Goal: Transaction & Acquisition: Purchase product/service

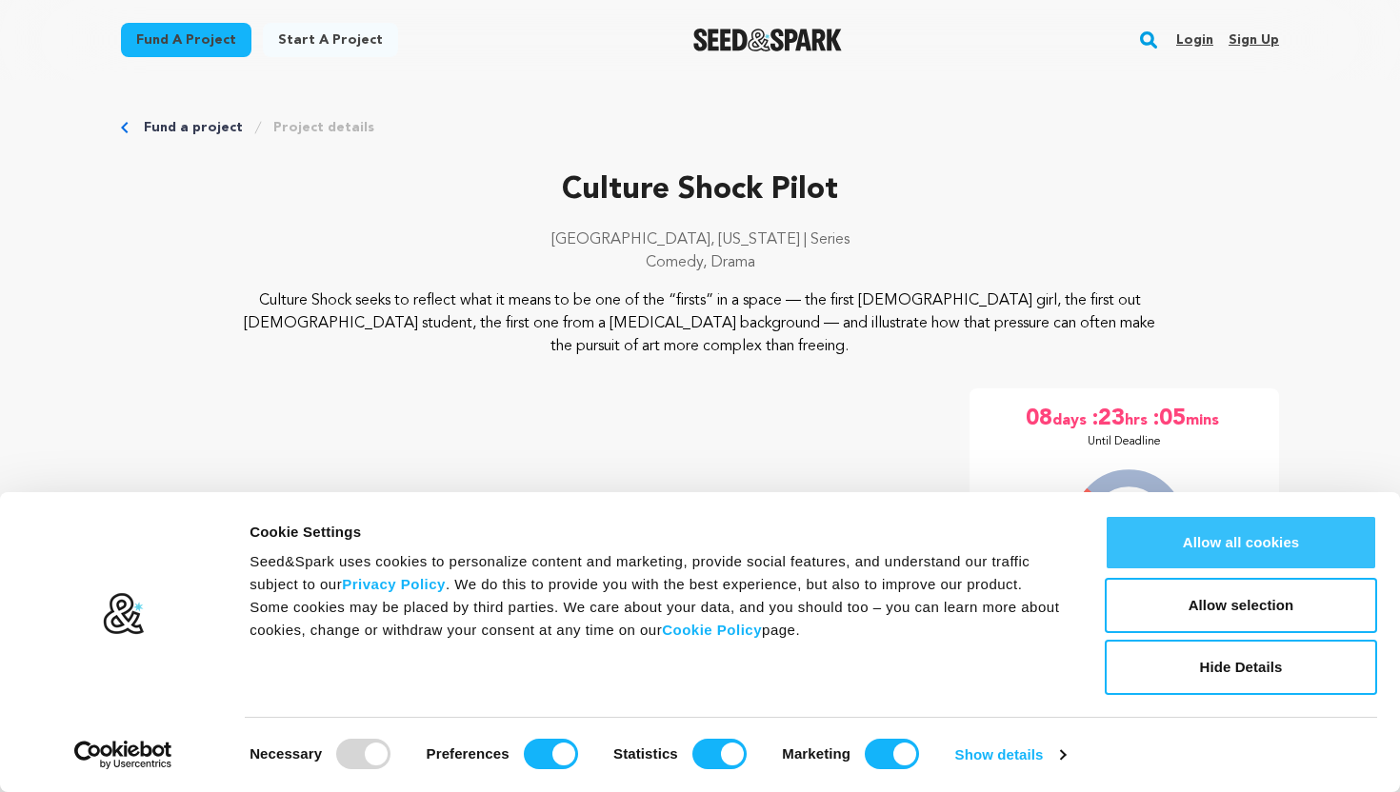
click at [1227, 543] on button "Allow all cookies" at bounding box center [1241, 542] width 272 height 55
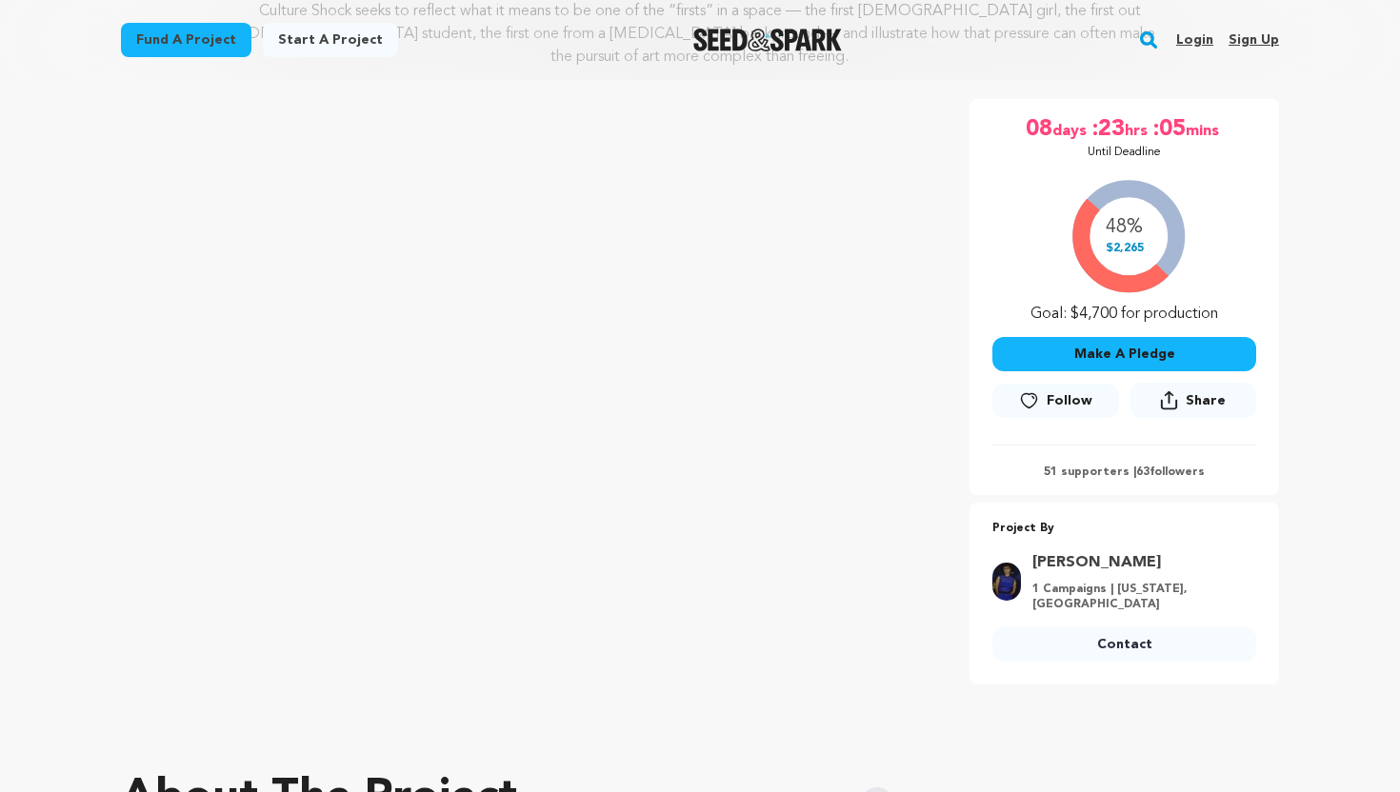
scroll to position [280, 0]
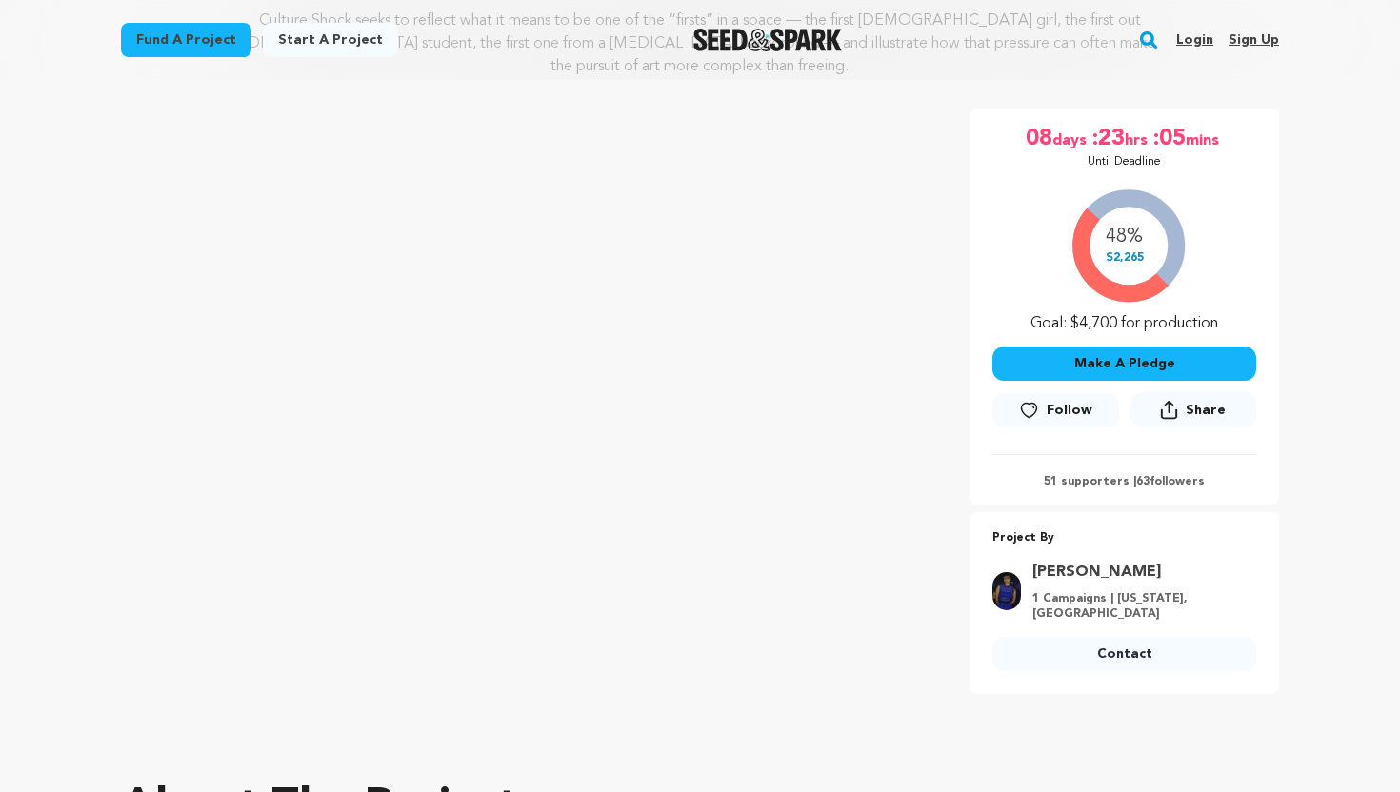
click at [1152, 347] on button "Make A Pledge" at bounding box center [1124, 364] width 264 height 34
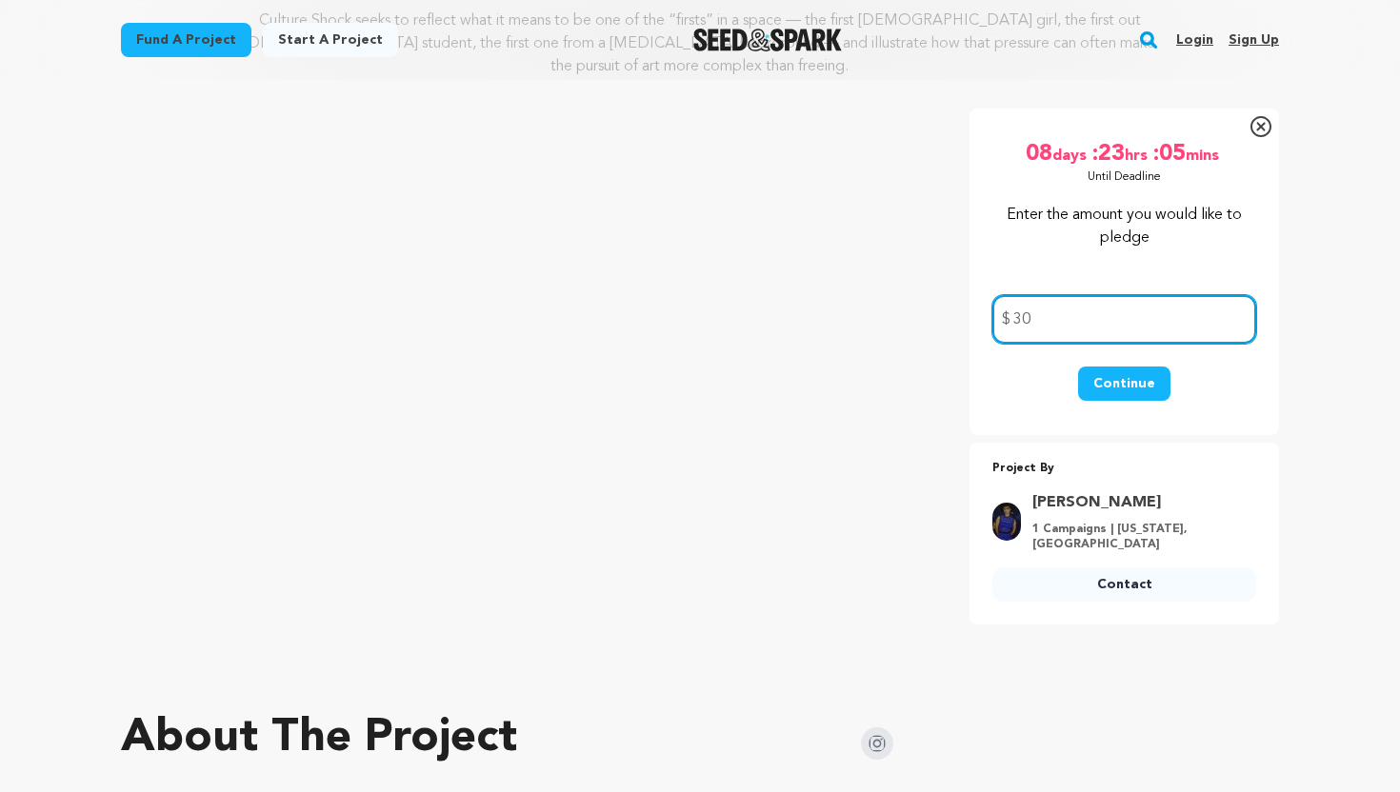
type input "30"
click at [1130, 367] on button "Continue" at bounding box center [1124, 384] width 92 height 34
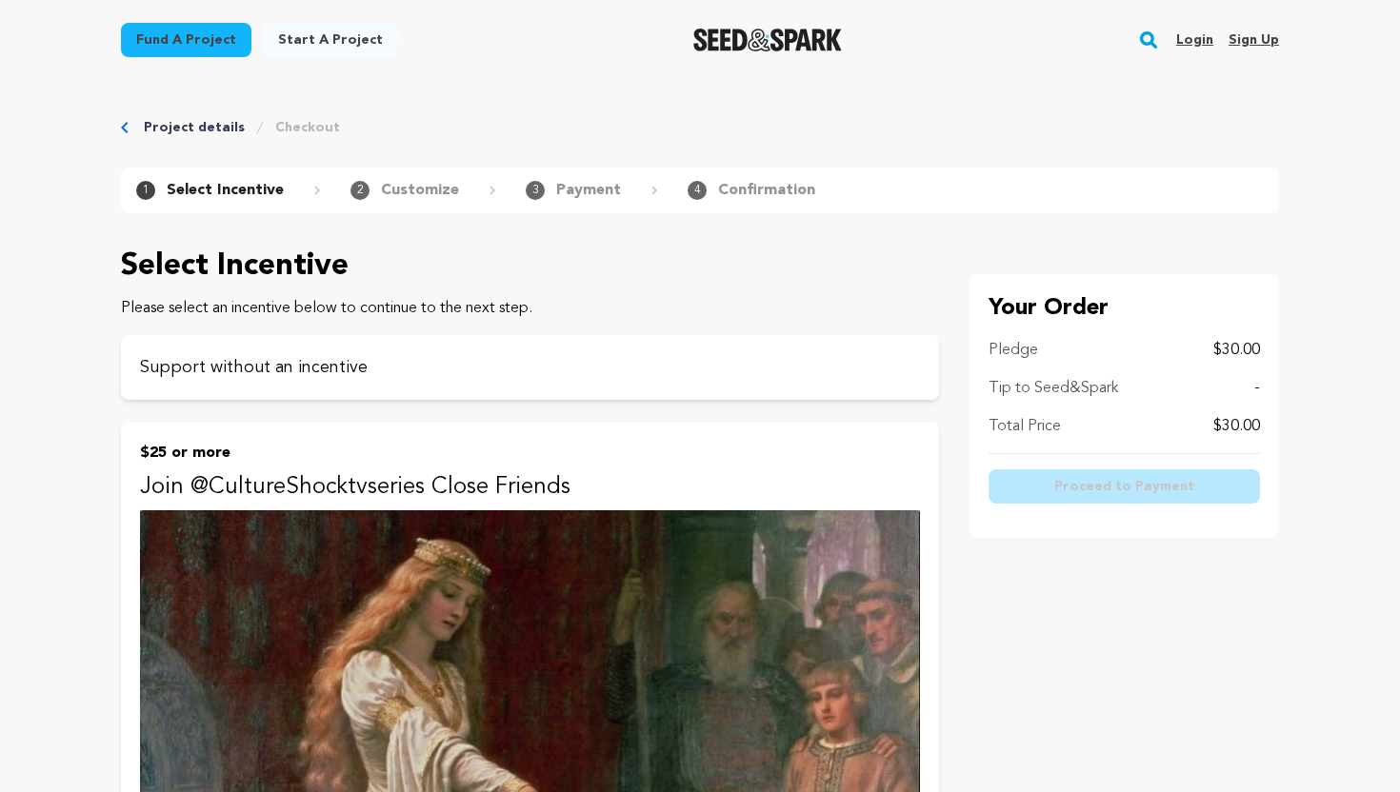
click at [392, 185] on p "Customize" at bounding box center [420, 190] width 78 height 23
click at [349, 365] on p "Support without an incentive" at bounding box center [530, 367] width 780 height 27
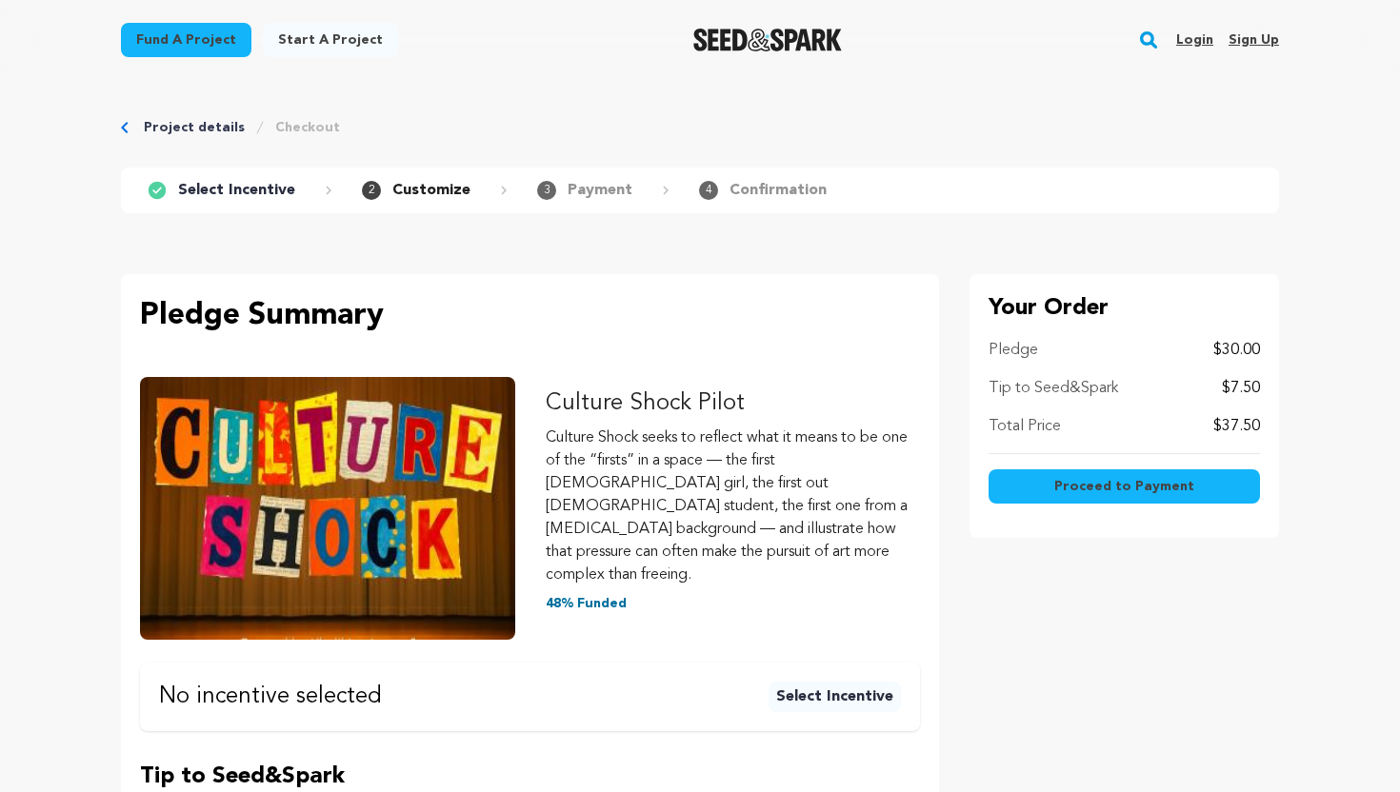
click at [815, 682] on button "Select Incentive" at bounding box center [834, 697] width 132 height 30
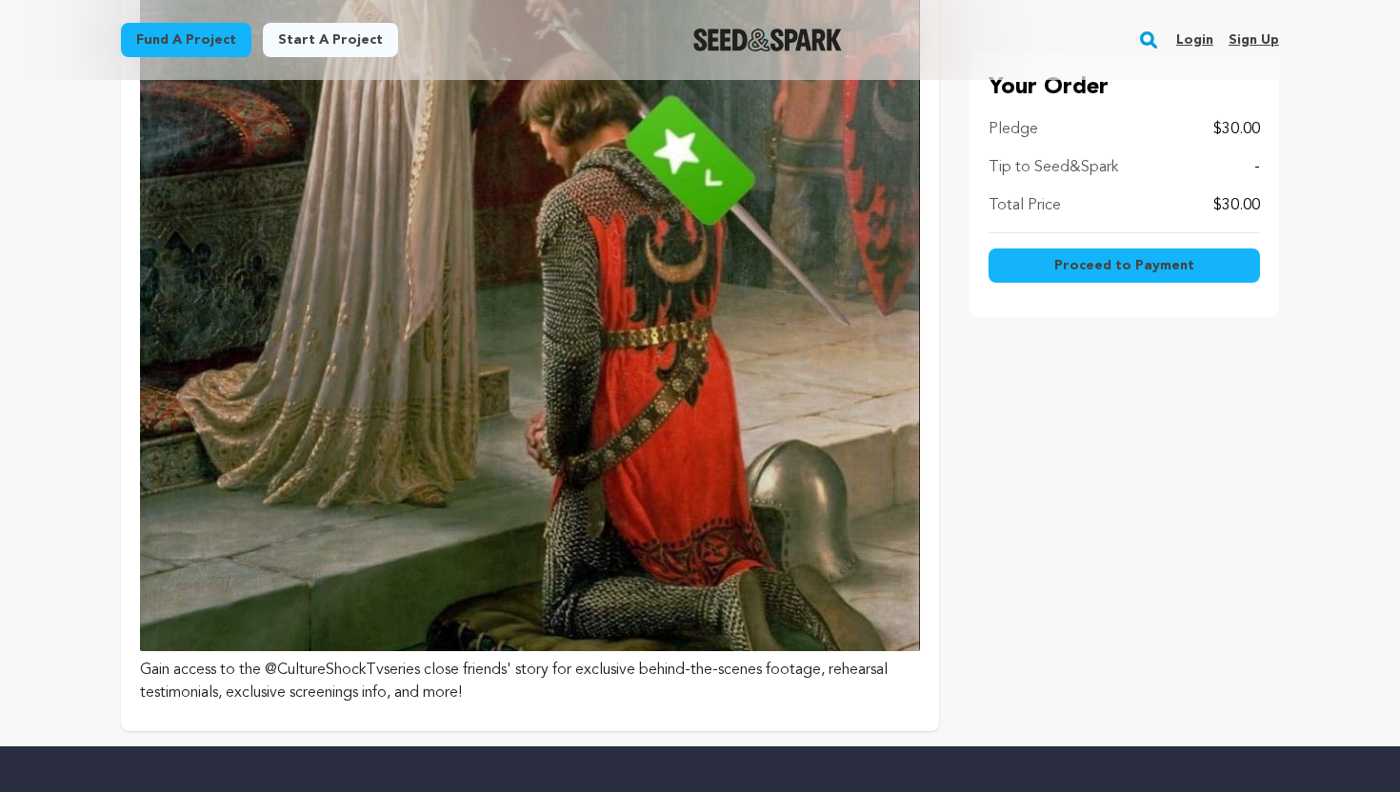
click at [726, 420] on img at bounding box center [530, 169] width 780 height 965
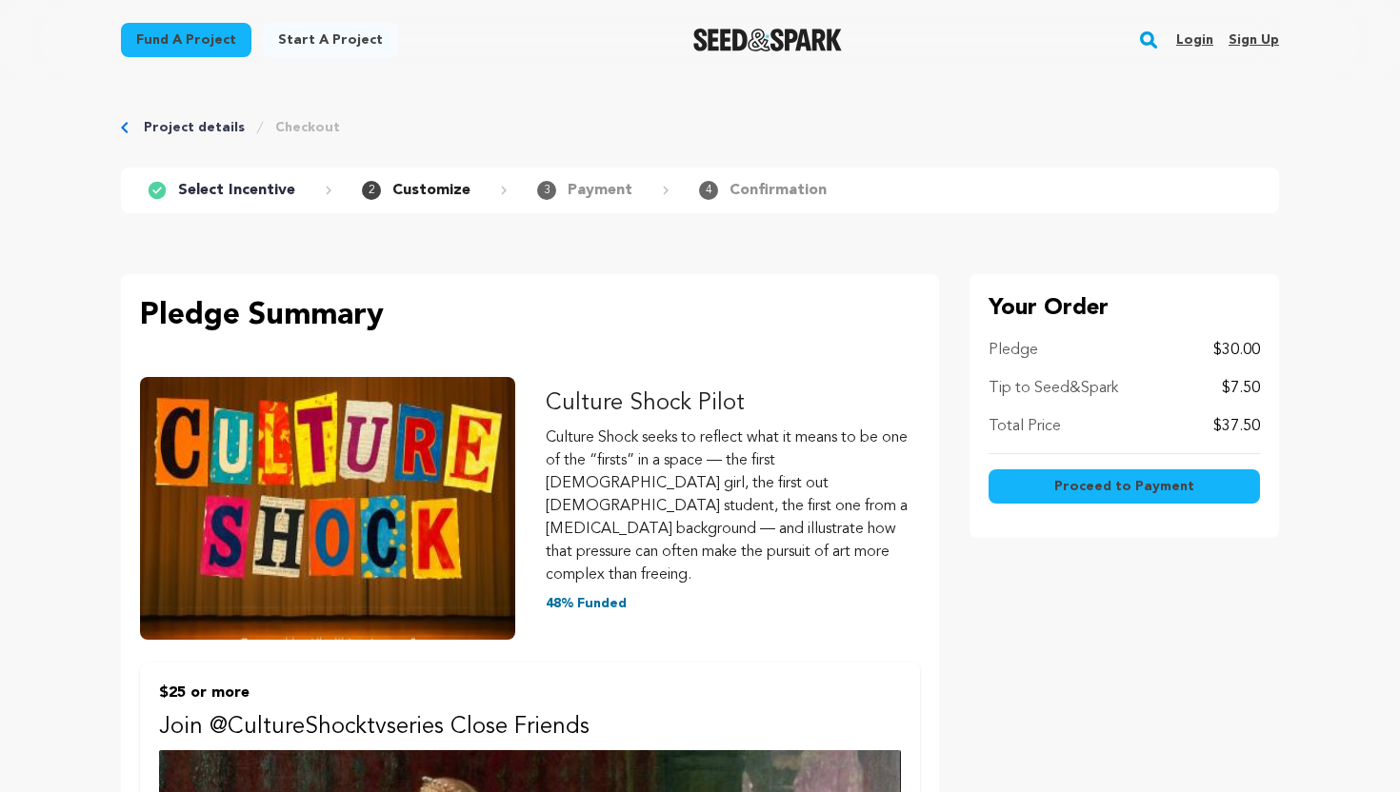
click at [234, 191] on p "Select Incentive" at bounding box center [236, 190] width 117 height 23
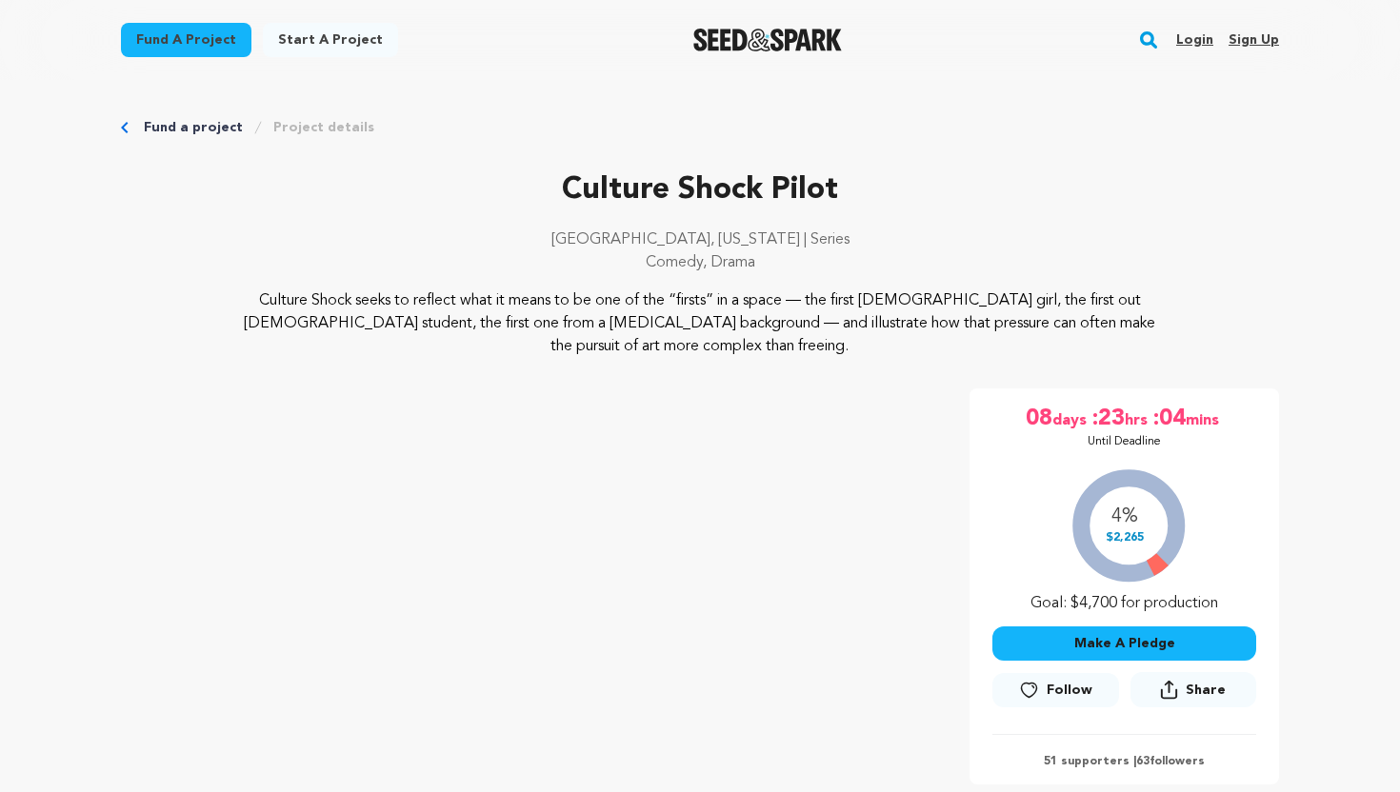
scroll to position [280, 0]
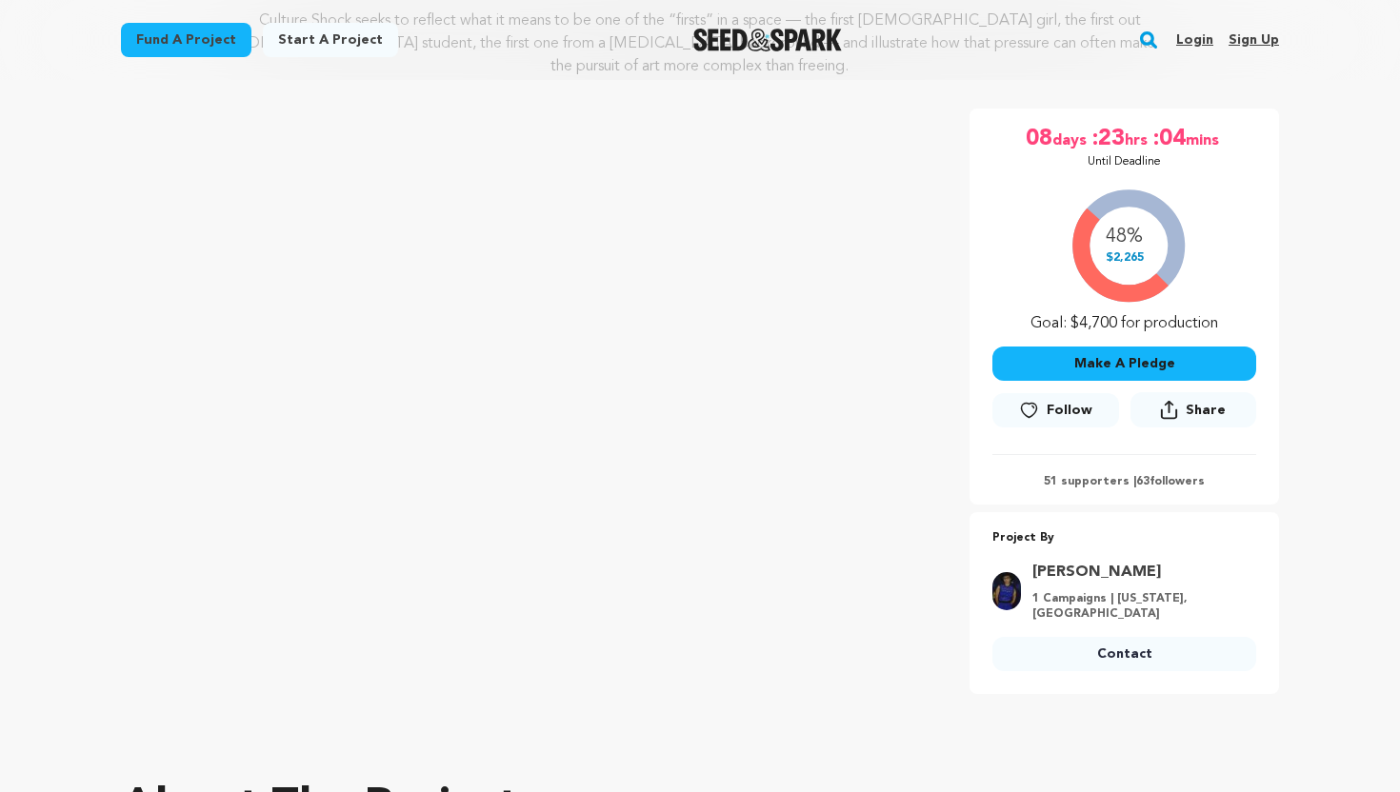
click at [1147, 347] on button "Make A Pledge" at bounding box center [1124, 364] width 264 height 34
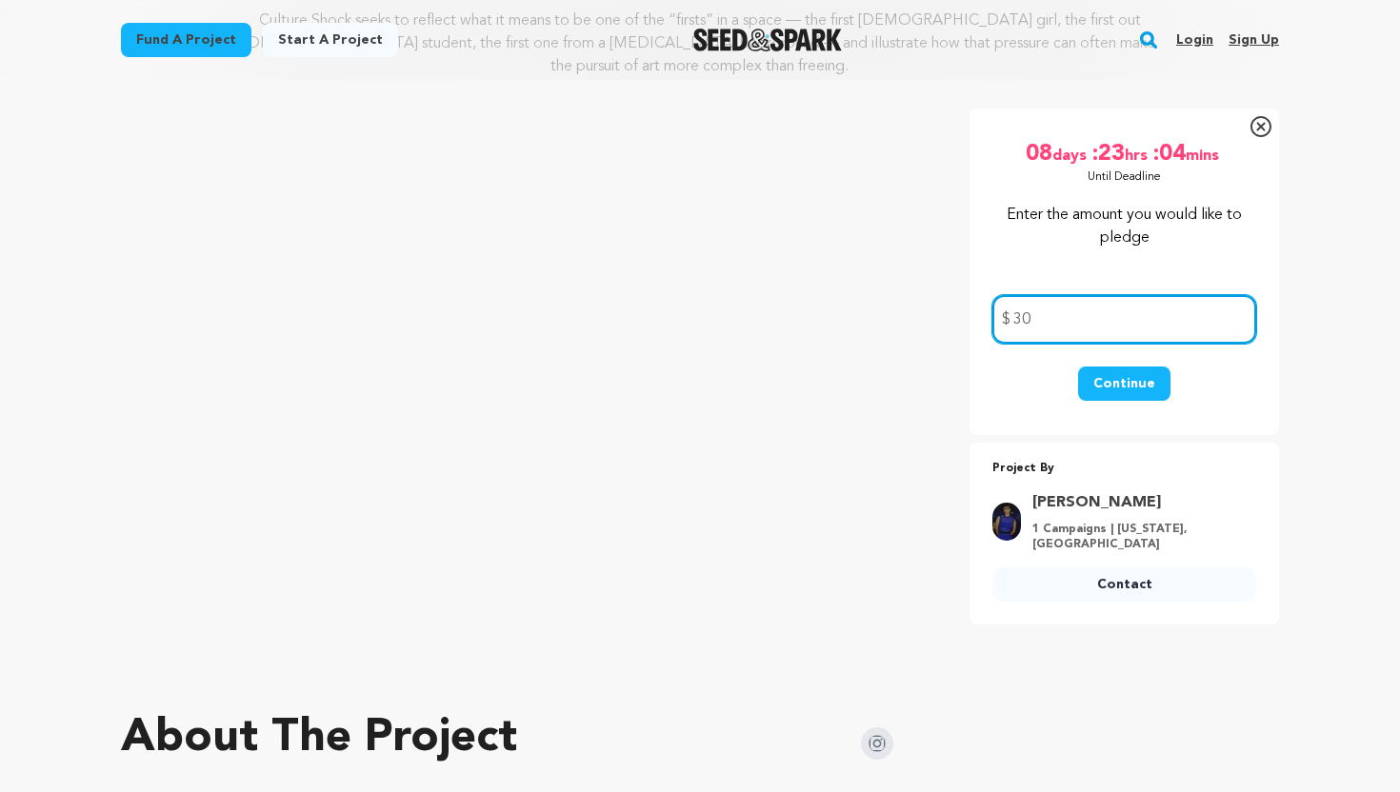
type input "3"
type input "25"
click at [1135, 367] on button "Continue" at bounding box center [1124, 384] width 92 height 34
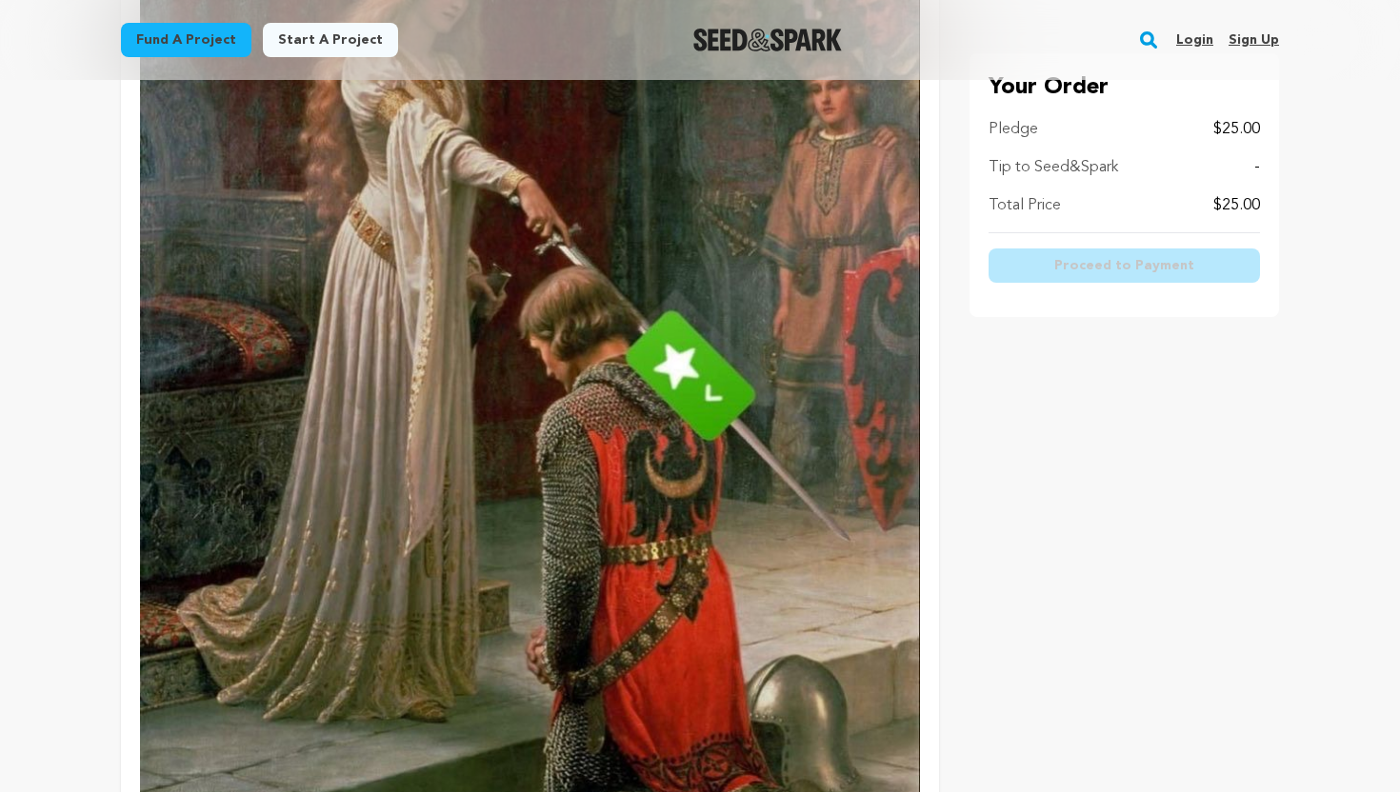
click at [677, 481] on img at bounding box center [530, 384] width 780 height 965
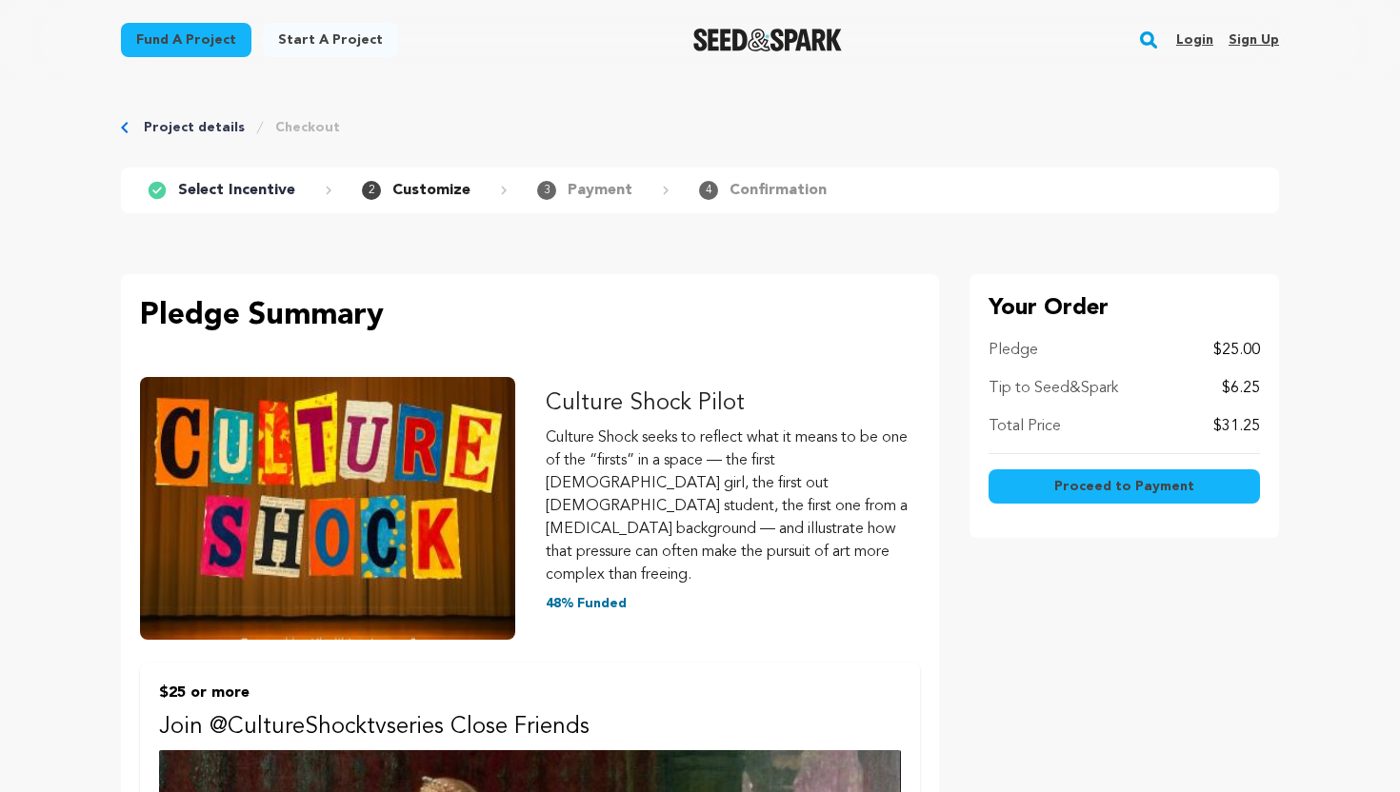
click at [1156, 484] on span "Proceed to Payment" at bounding box center [1124, 486] width 140 height 19
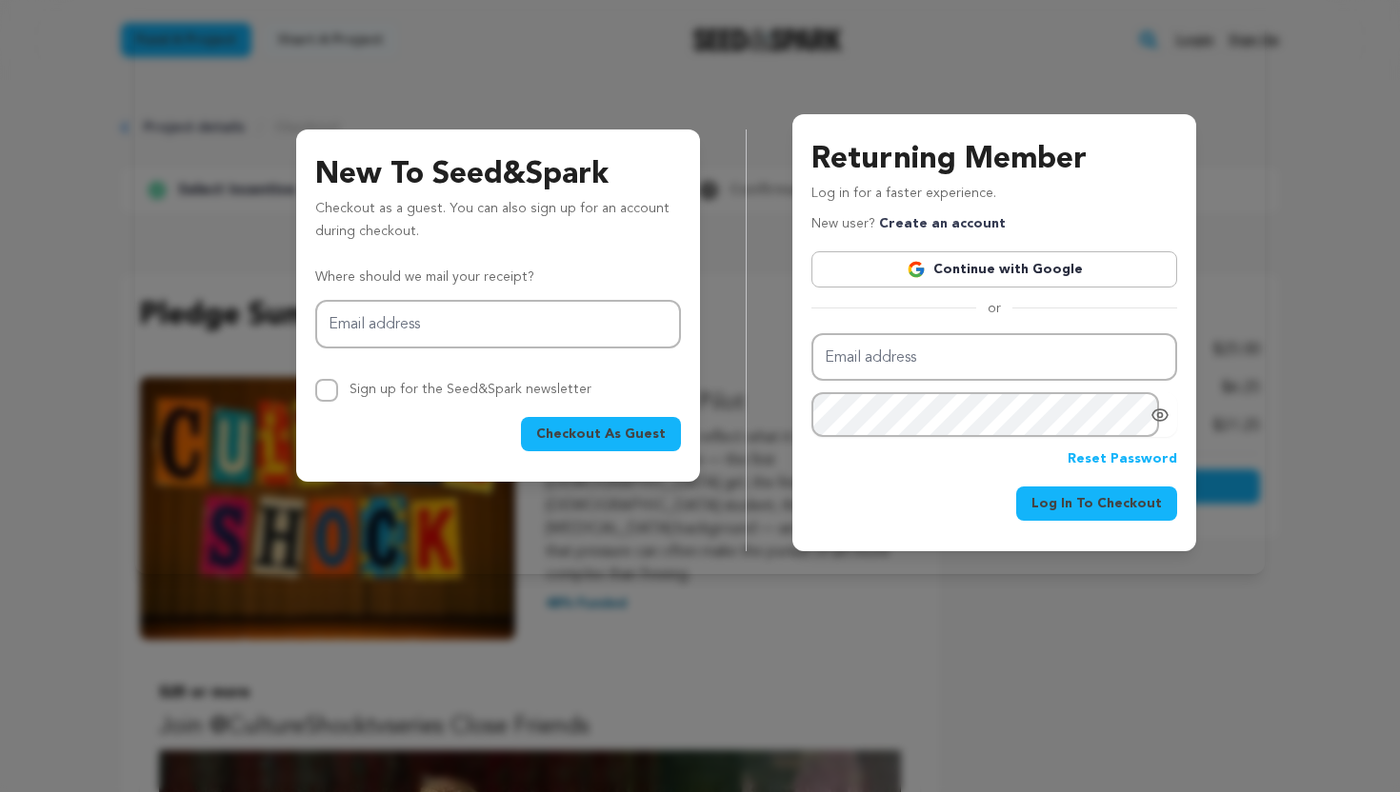
click at [995, 269] on link "Continue with Google" at bounding box center [994, 269] width 366 height 36
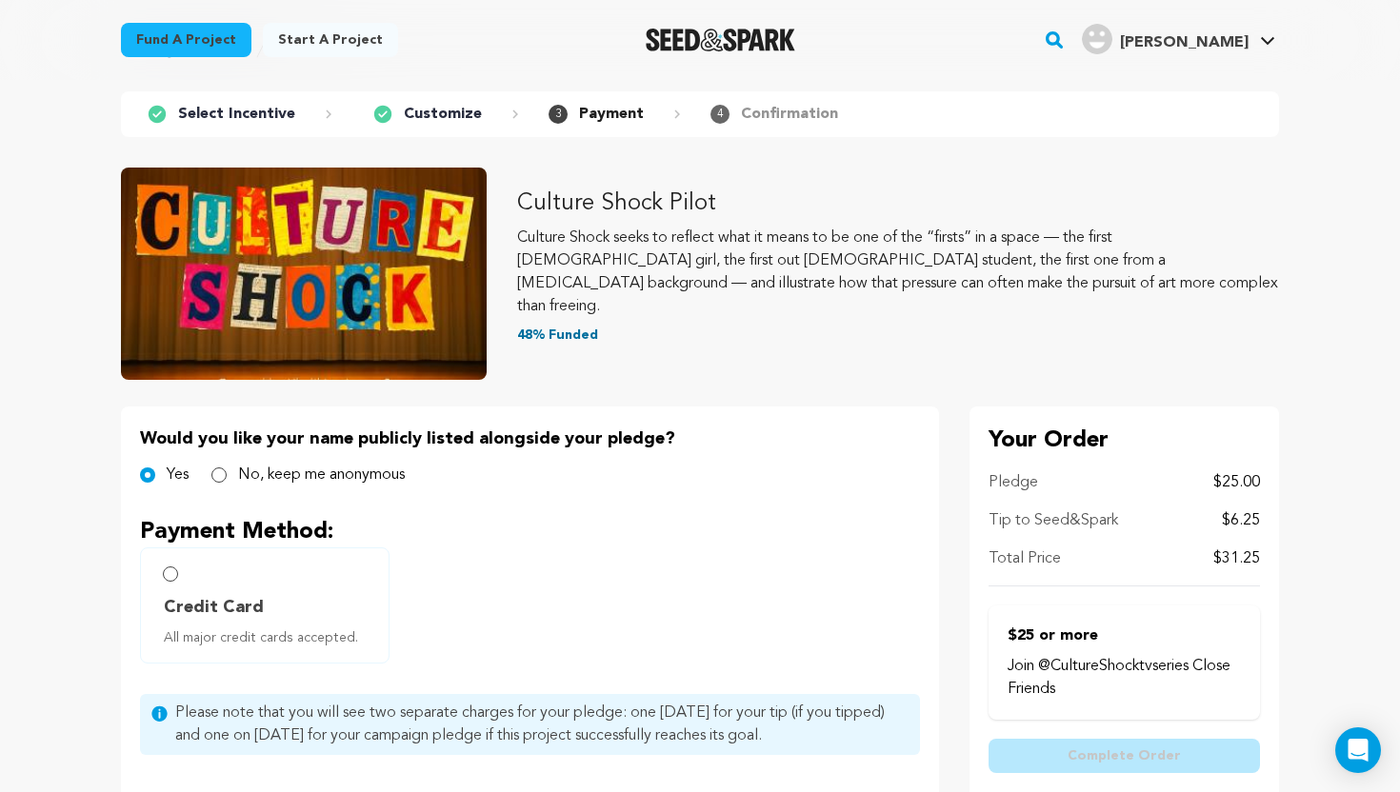
scroll to position [200, 0]
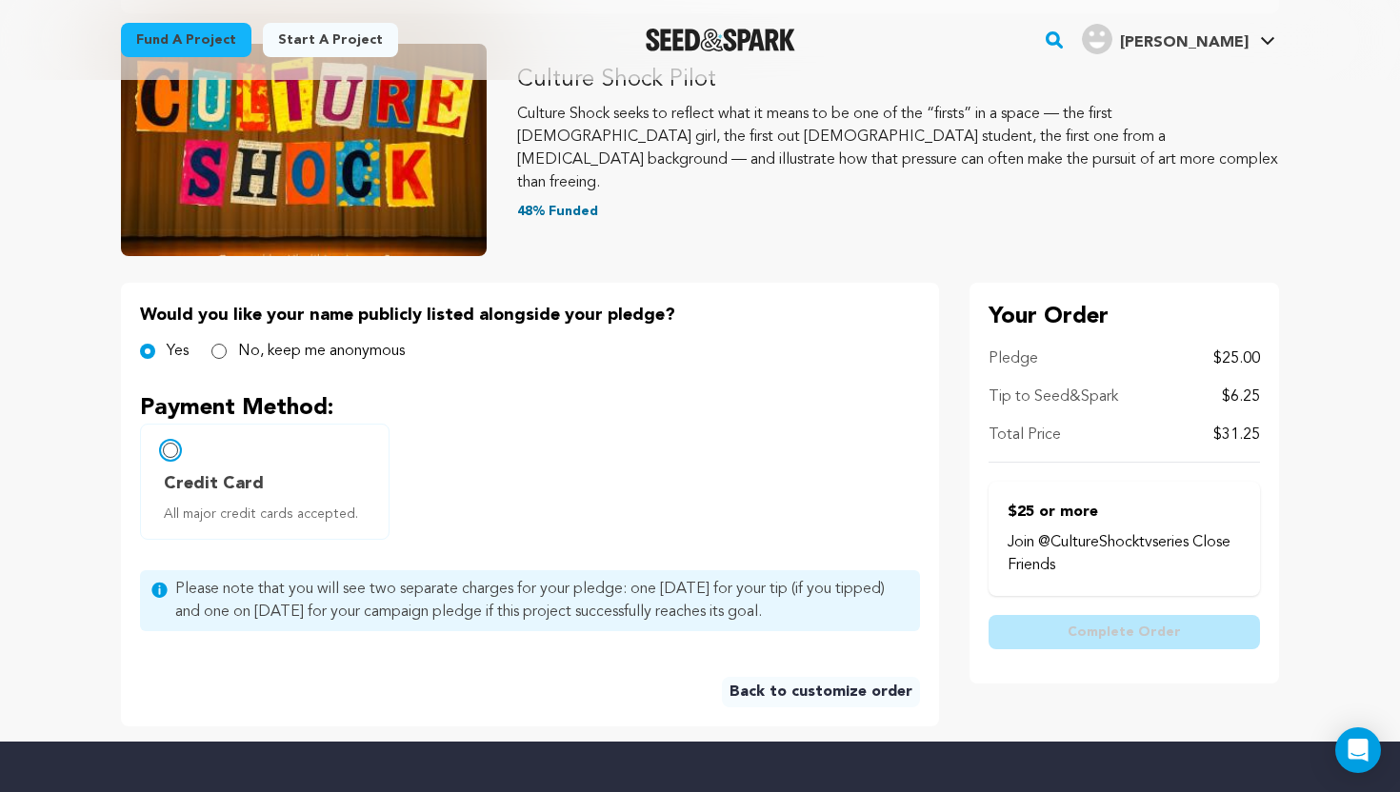
click at [172, 448] on input "Credit Card All major credit cards accepted." at bounding box center [170, 450] width 15 height 15
radio input "false"
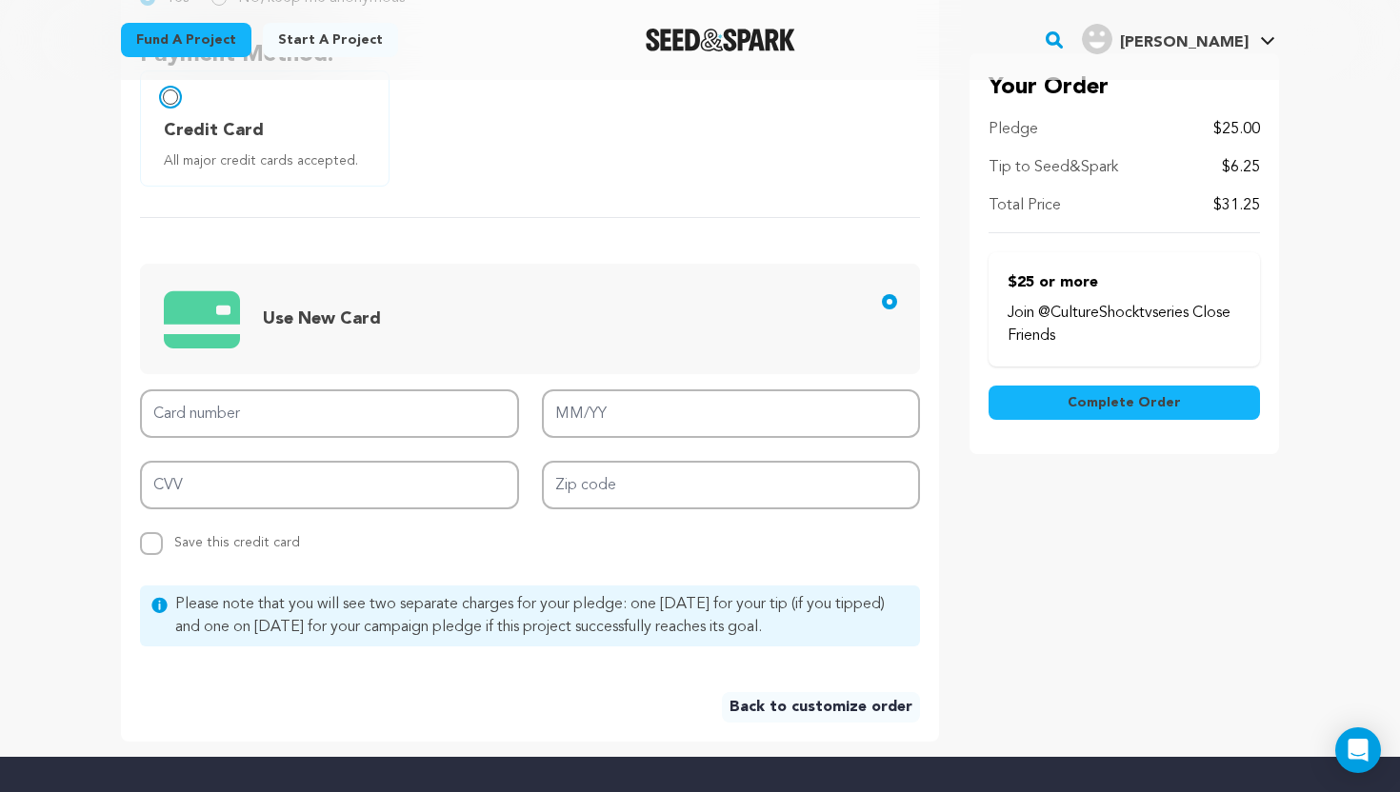
scroll to position [593, 0]
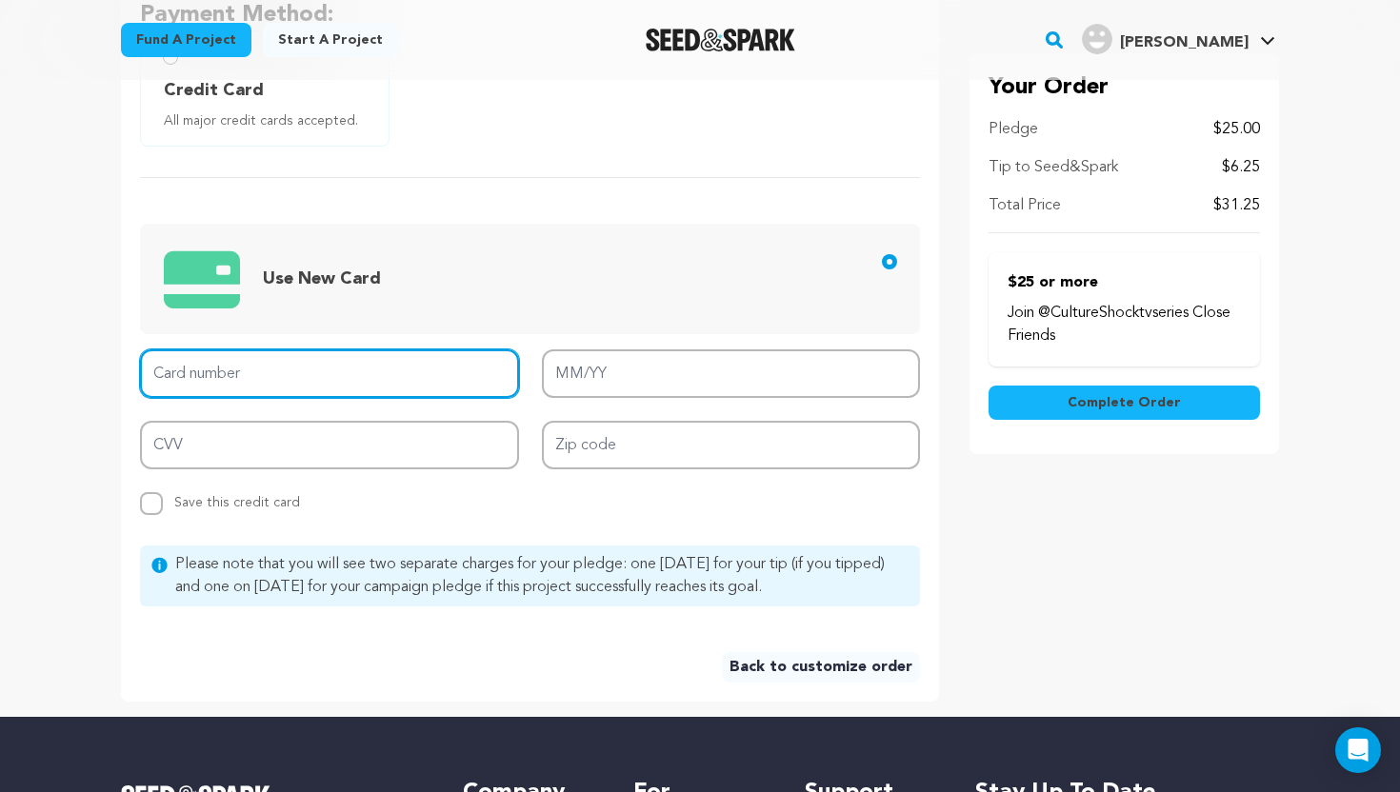
click at [335, 375] on input "Card number" at bounding box center [329, 373] width 379 height 49
click at [326, 378] on input "Card number" at bounding box center [329, 373] width 379 height 49
type input "[CREDIT_CARD_NUMBER]"
type input "10/25"
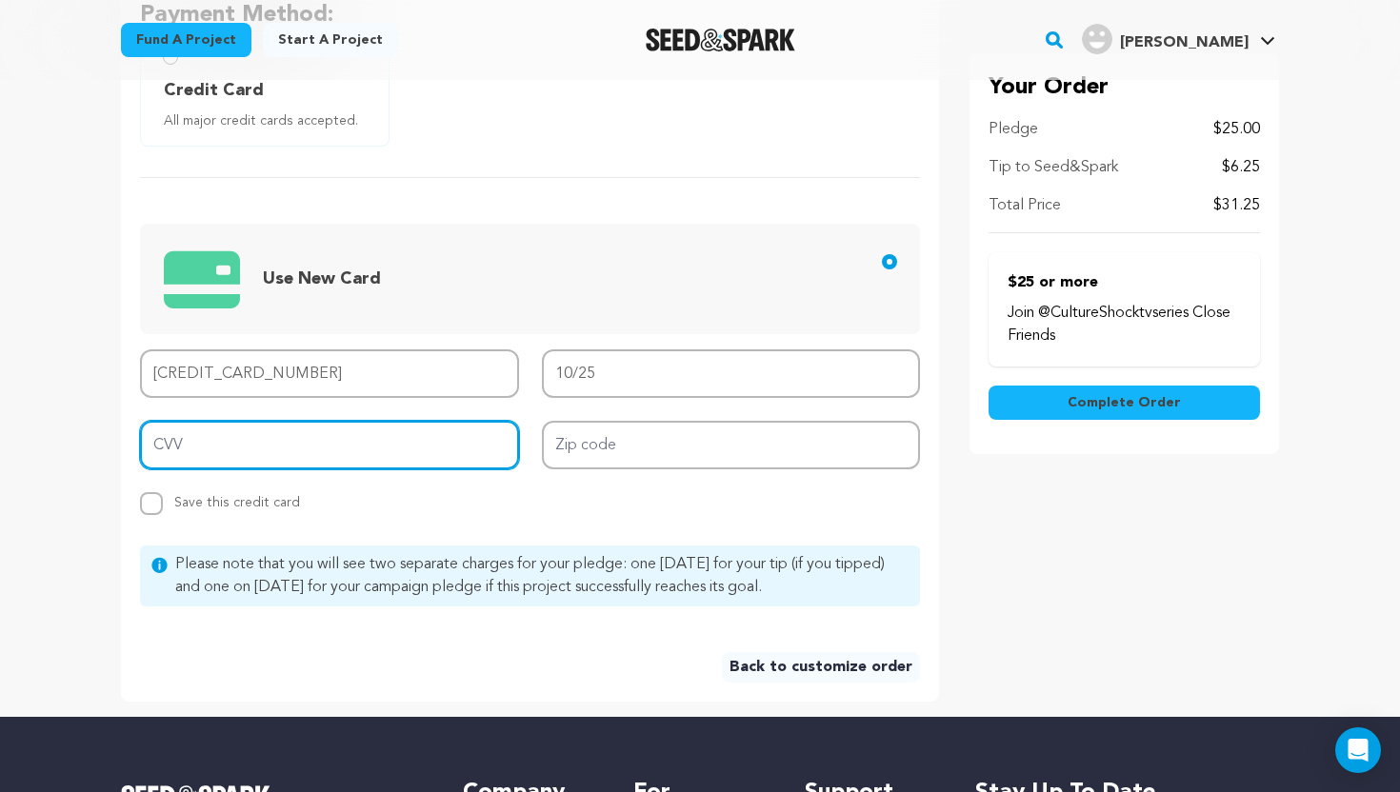
type input "282"
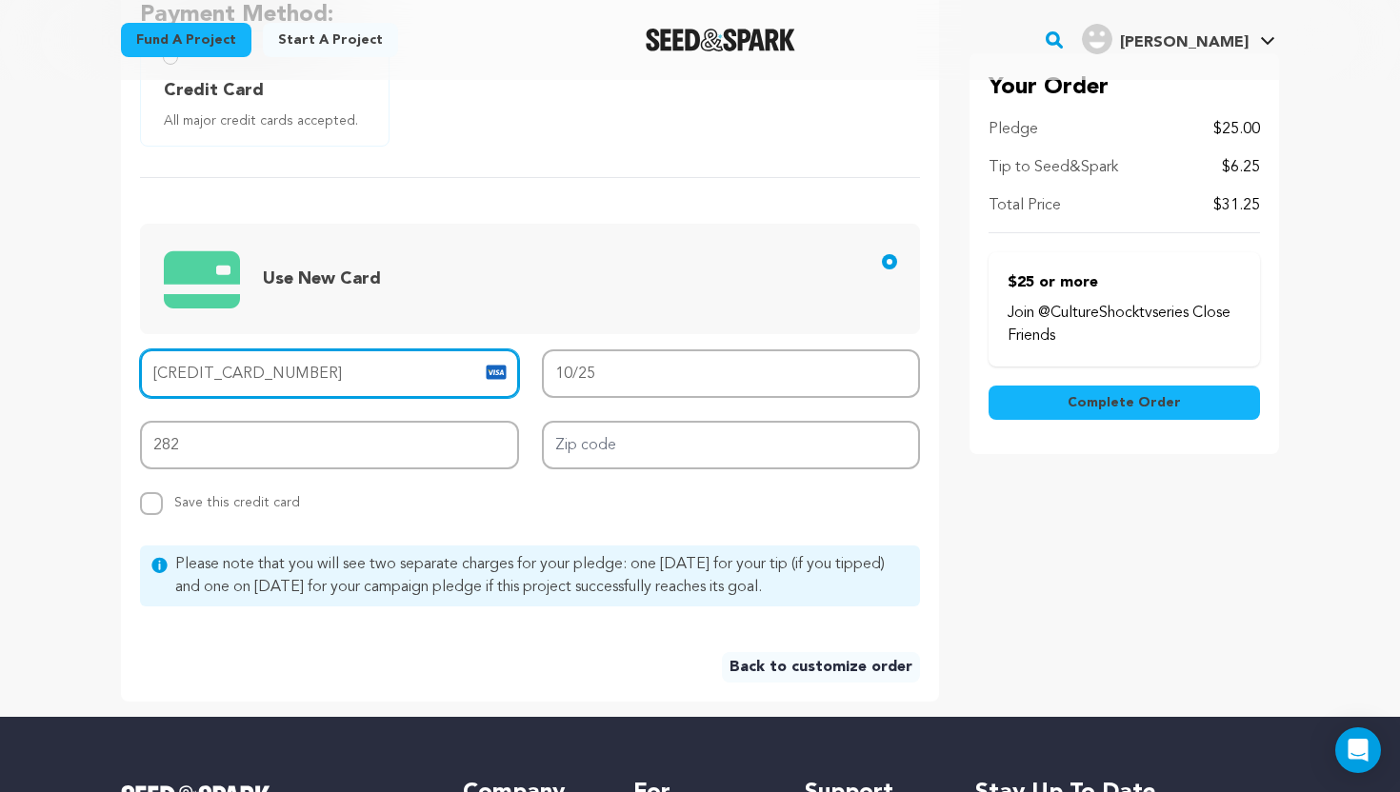
click at [335, 379] on input "[CREDIT_CARD_NUMBER]" at bounding box center [329, 373] width 379 height 49
type input "4636 8800 6051 9839"
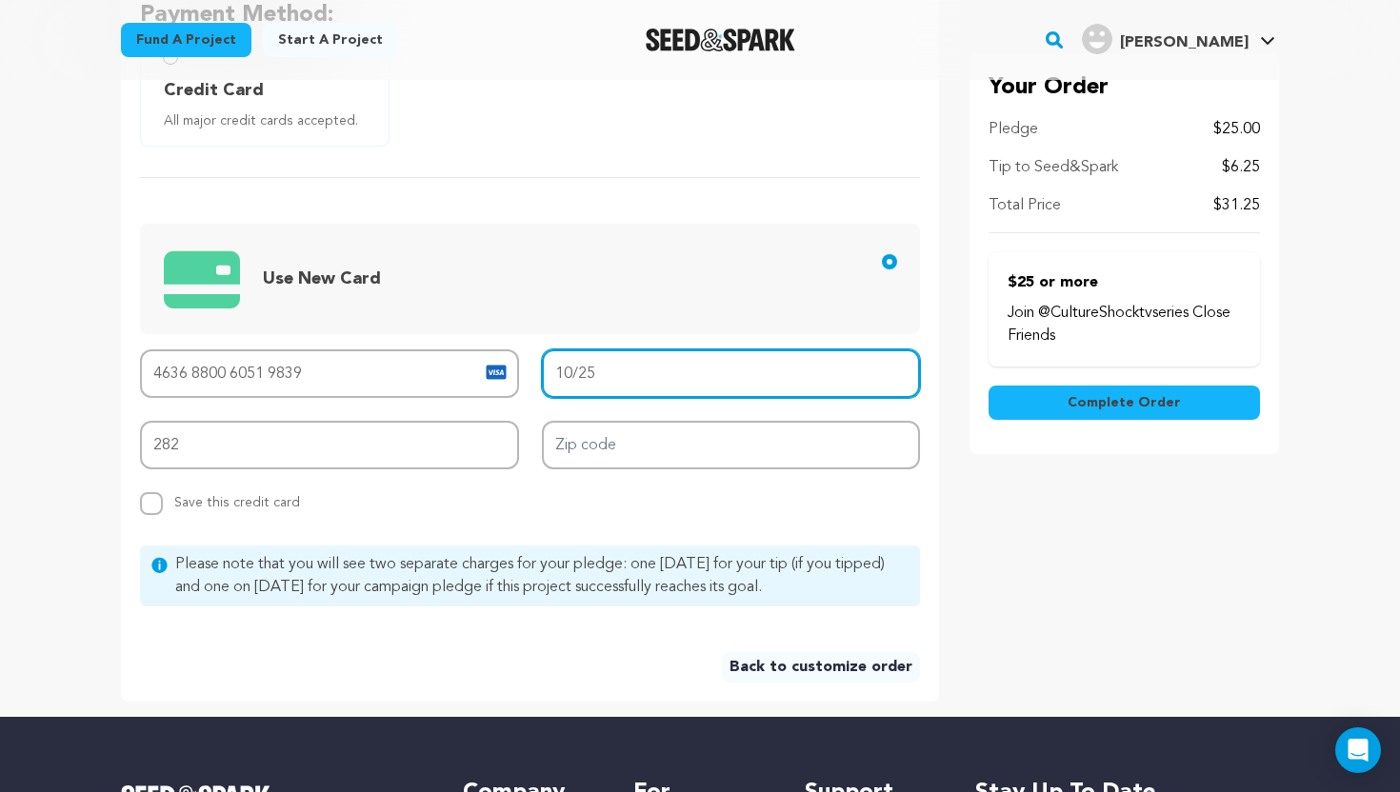
click at [634, 371] on input "10/25" at bounding box center [731, 373] width 379 height 49
type input "1"
type input "08/28"
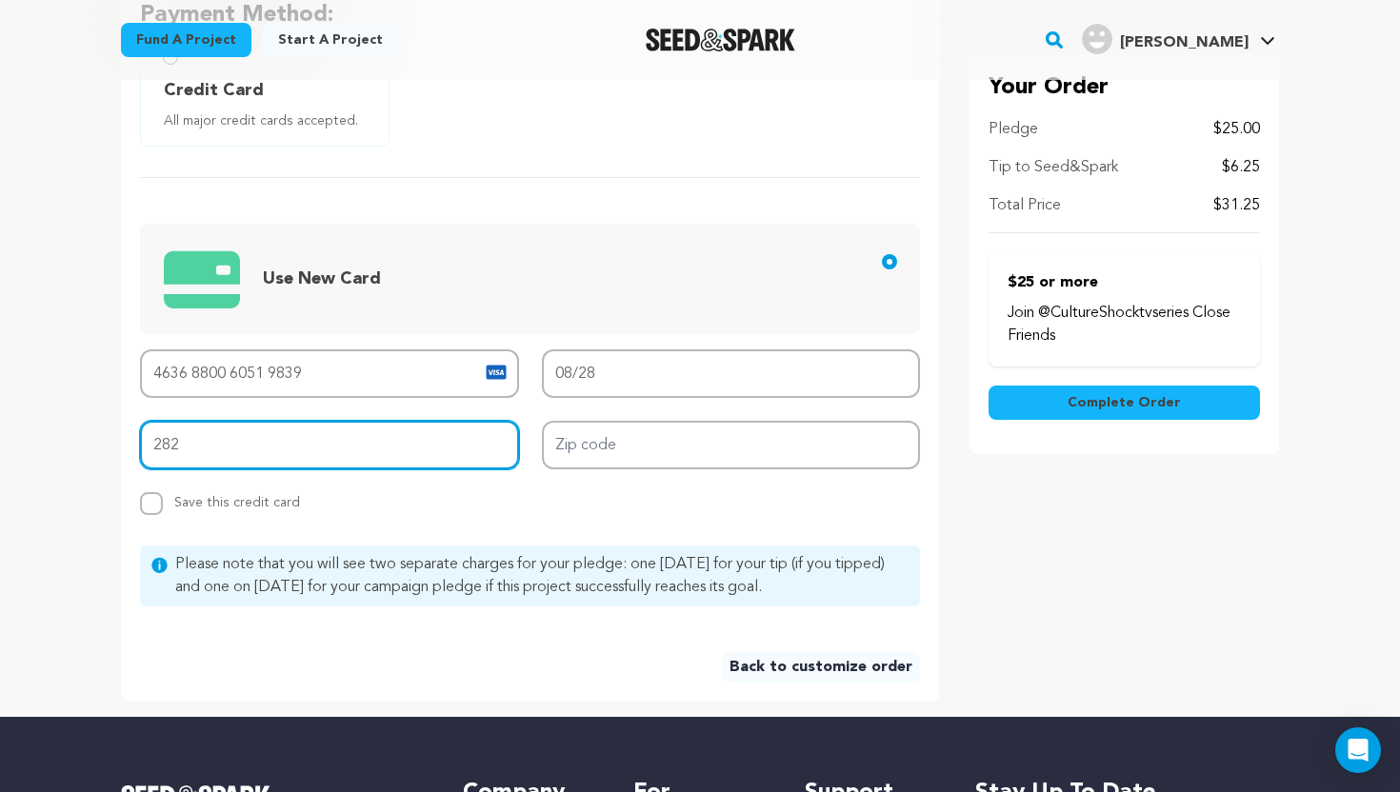
click at [373, 453] on input "282" at bounding box center [329, 445] width 379 height 49
type input "2"
type input "259"
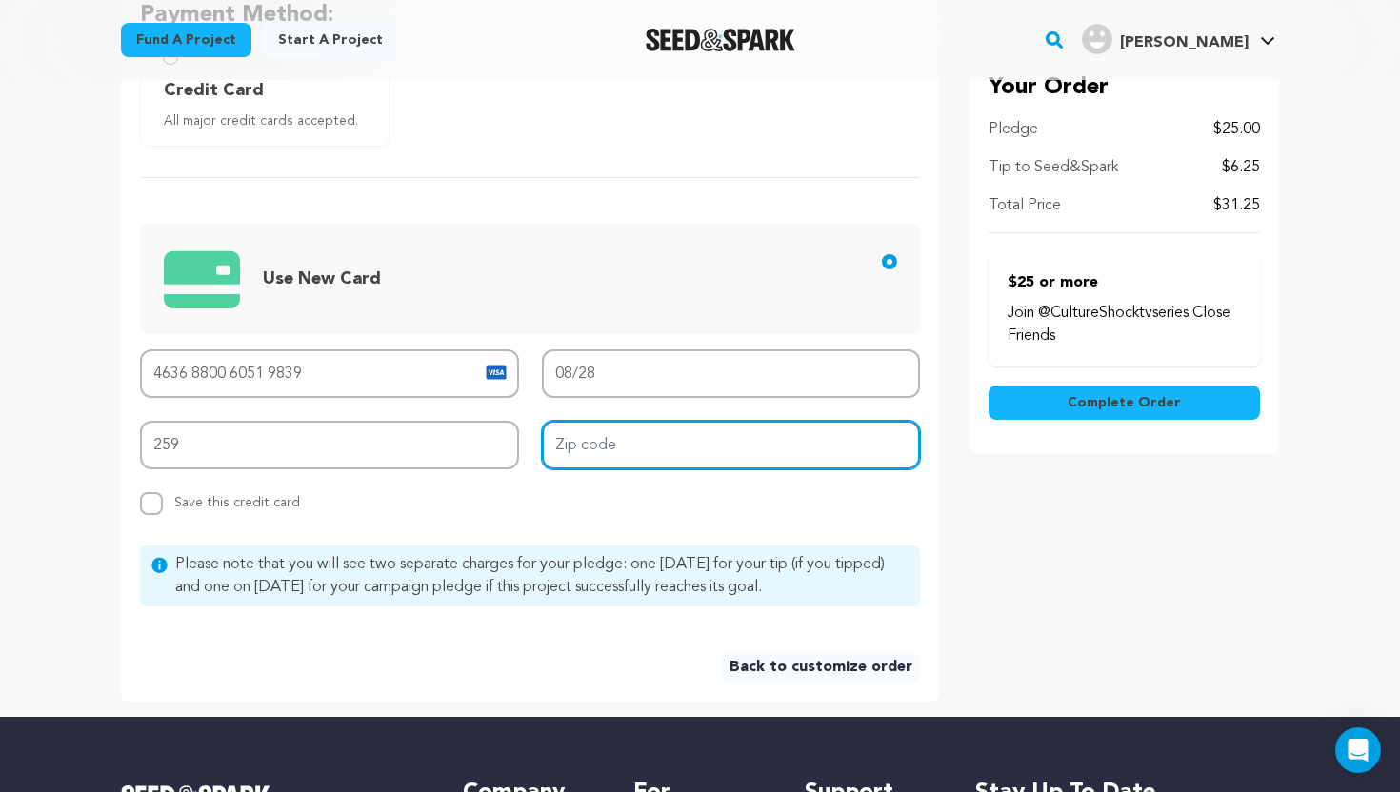
click at [604, 451] on input "Zip code" at bounding box center [731, 445] width 379 height 49
type input "11377"
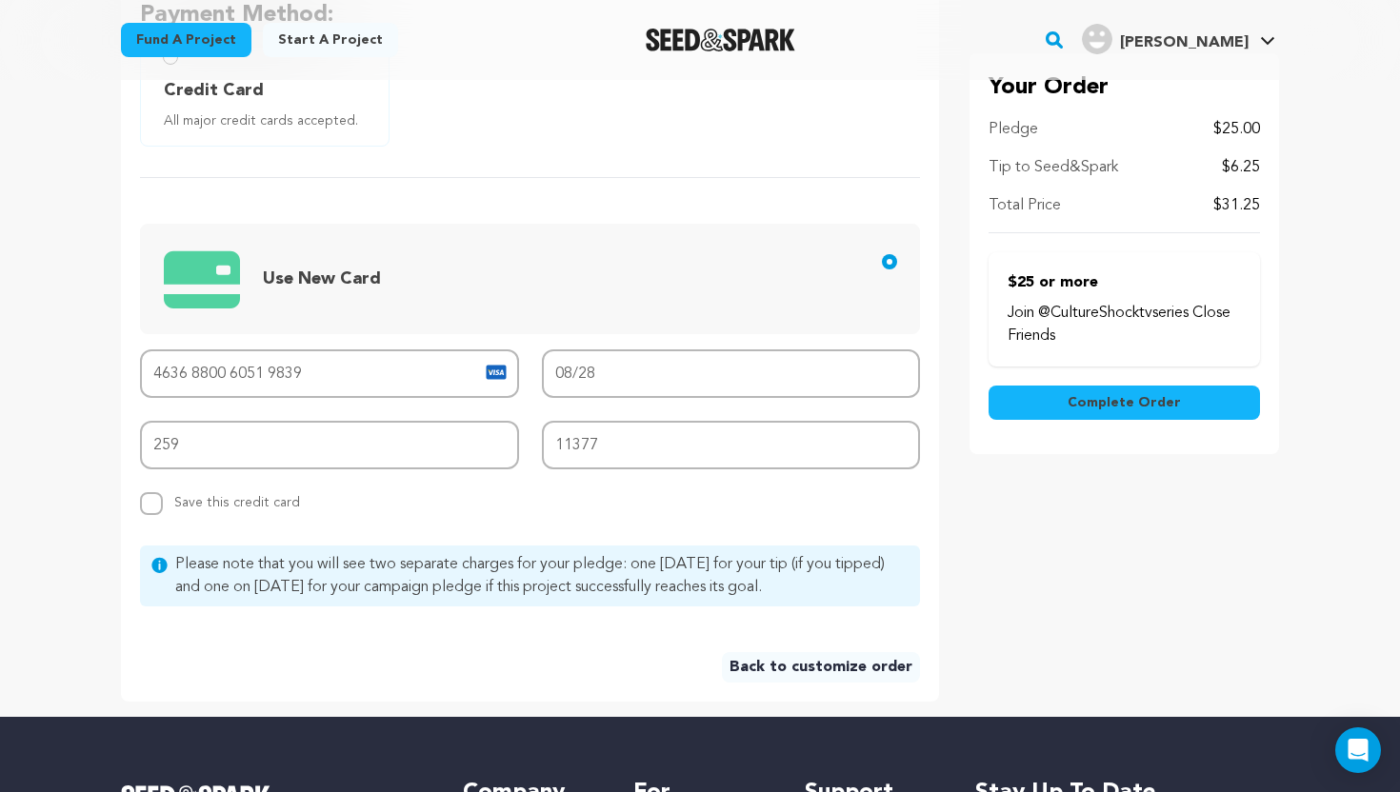
click at [915, 529] on div "Would you like your name publicly listed alongside your pledge? Yes No, keep me…" at bounding box center [530, 295] width 818 height 811
click at [1146, 411] on span "Complete Order" at bounding box center [1123, 402] width 113 height 19
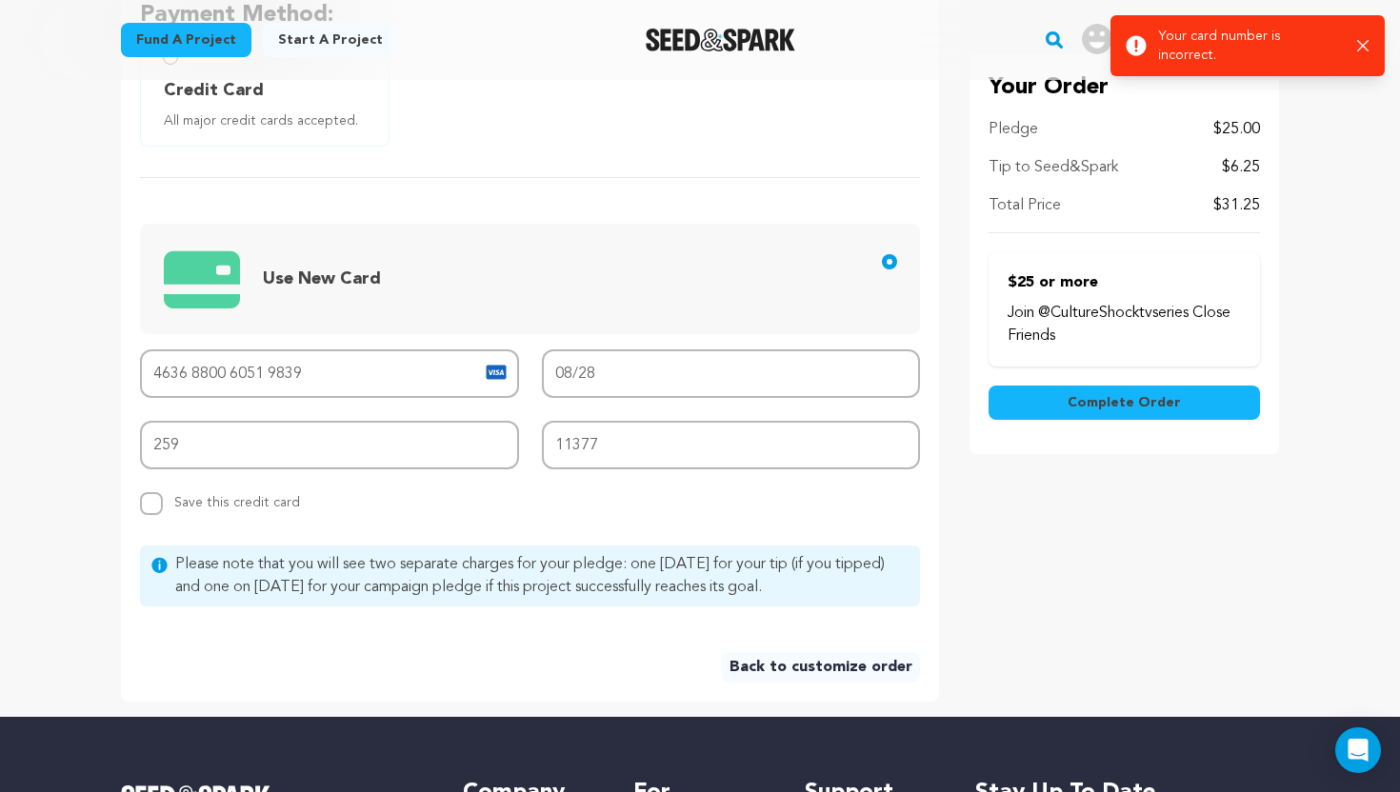
click at [1376, 38] on div "Success: Info: Warning: Error: Your card number is incorrect. Close notification" at bounding box center [1247, 45] width 274 height 61
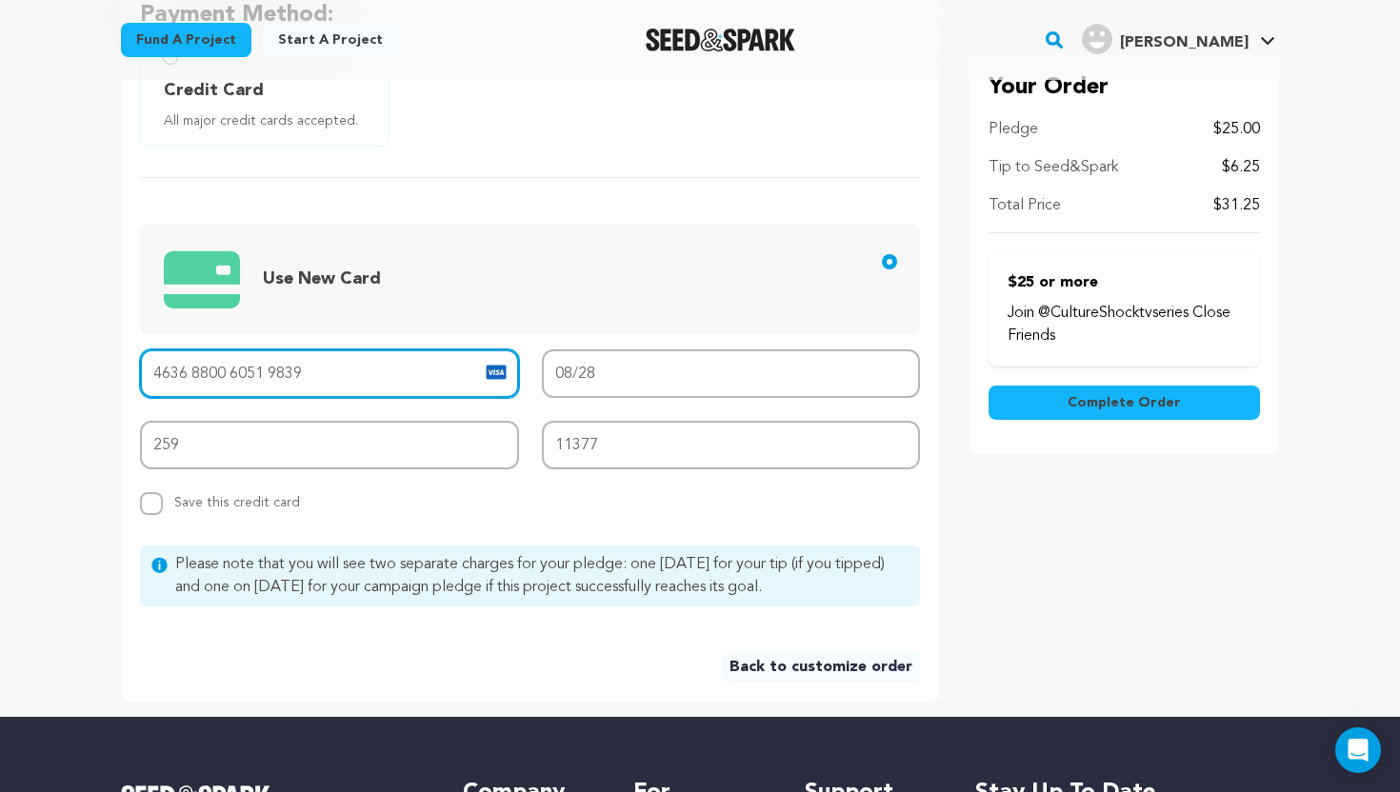
click at [246, 373] on input "4636 8800 6051 9839" at bounding box center [329, 373] width 379 height 49
click at [257, 372] on input "4636 8800 6519 8392" at bounding box center [329, 373] width 379 height 49
type input "[CREDIT_CARD_NUMBER]"
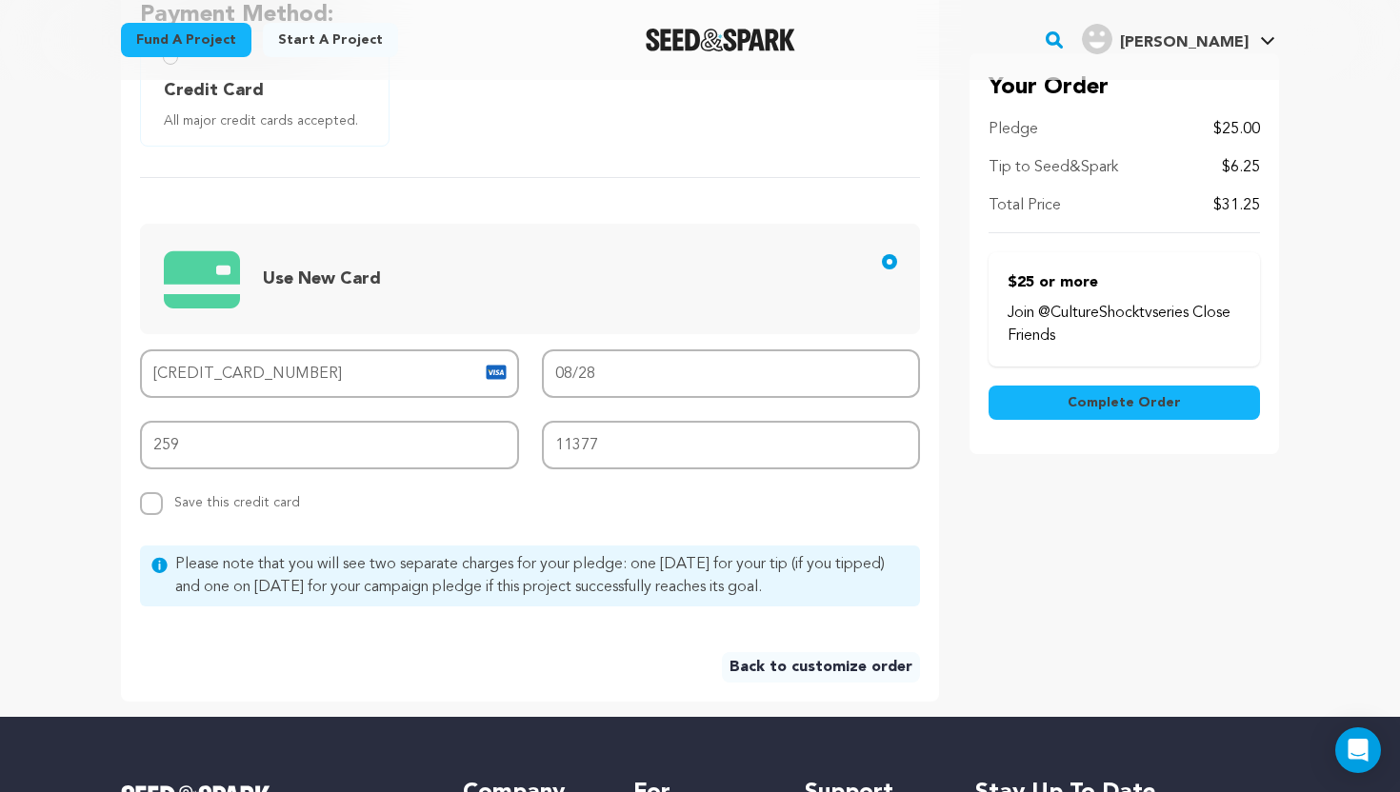
click at [736, 492] on div "Card number [CREDIT_CARD_NUMBER] MM/YY 08/28 CVV 259 Zip code 11377 Replace sav…" at bounding box center [530, 432] width 780 height 166
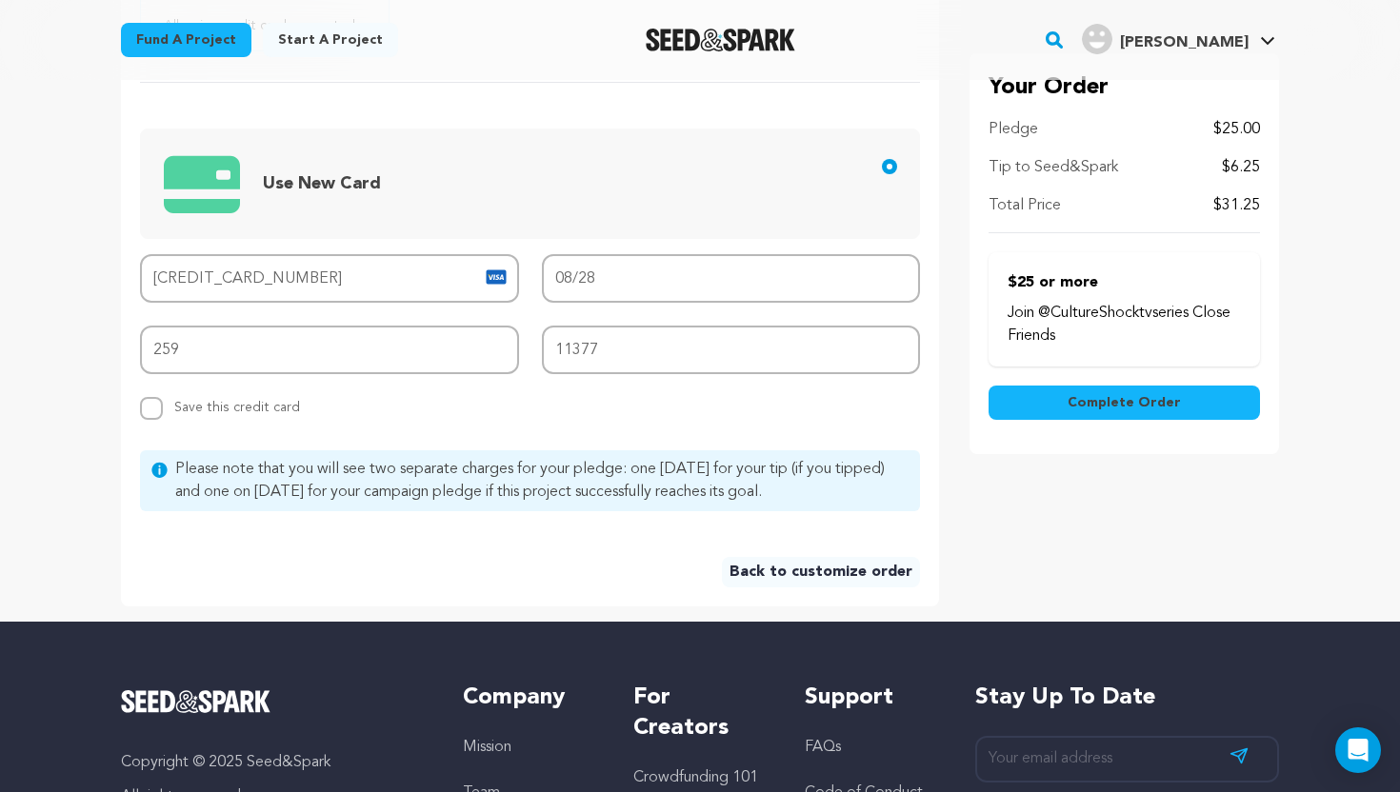
scroll to position [690, 0]
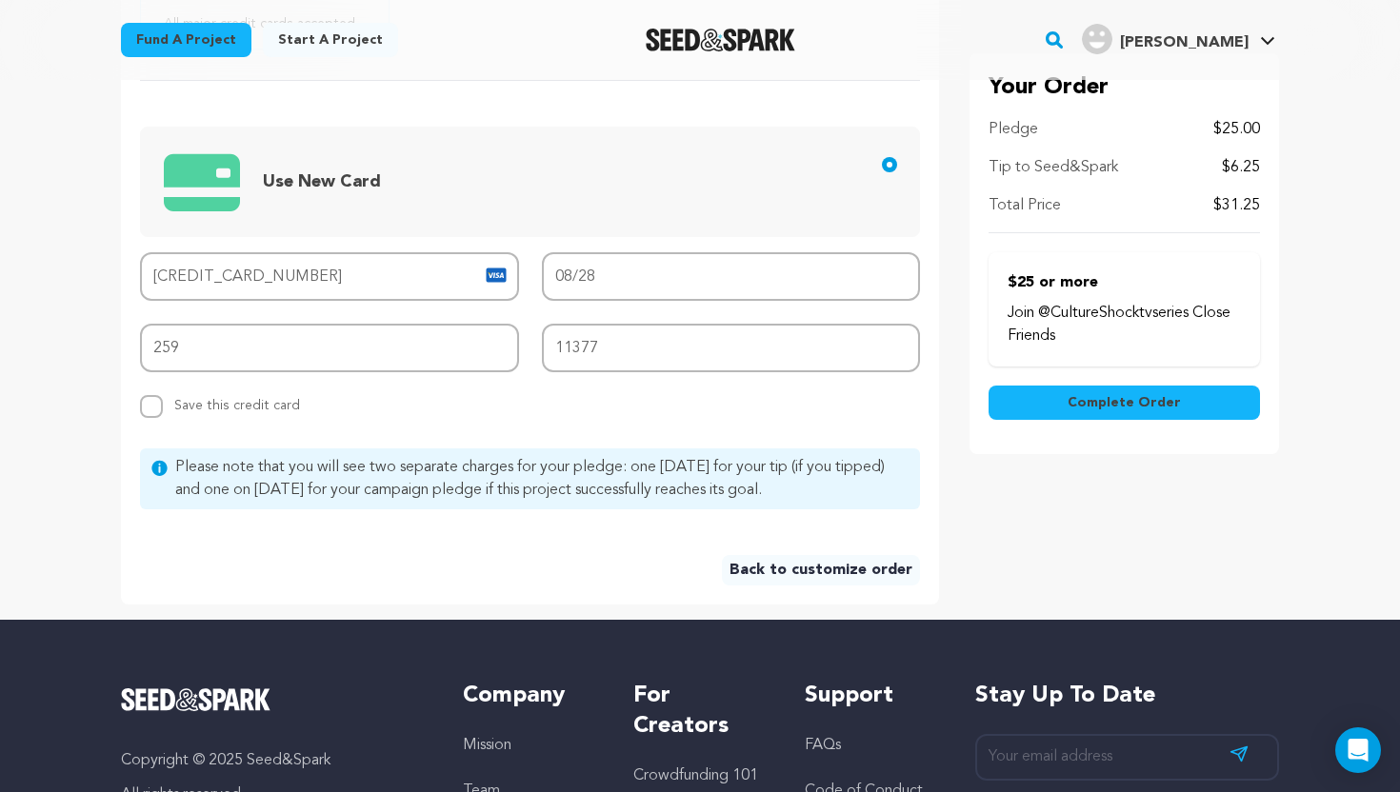
click at [1184, 395] on button "Complete Order" at bounding box center [1123, 403] width 271 height 34
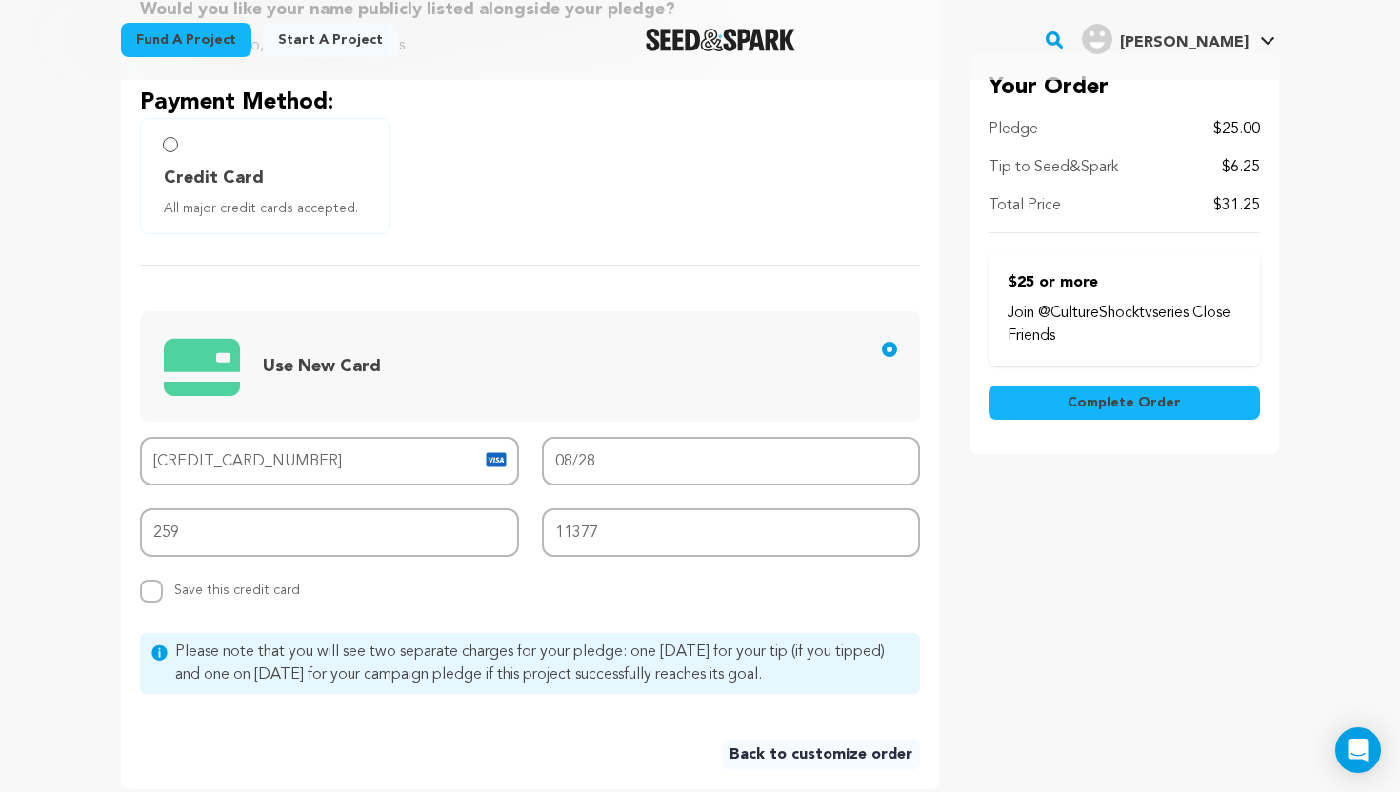
scroll to position [653, 0]
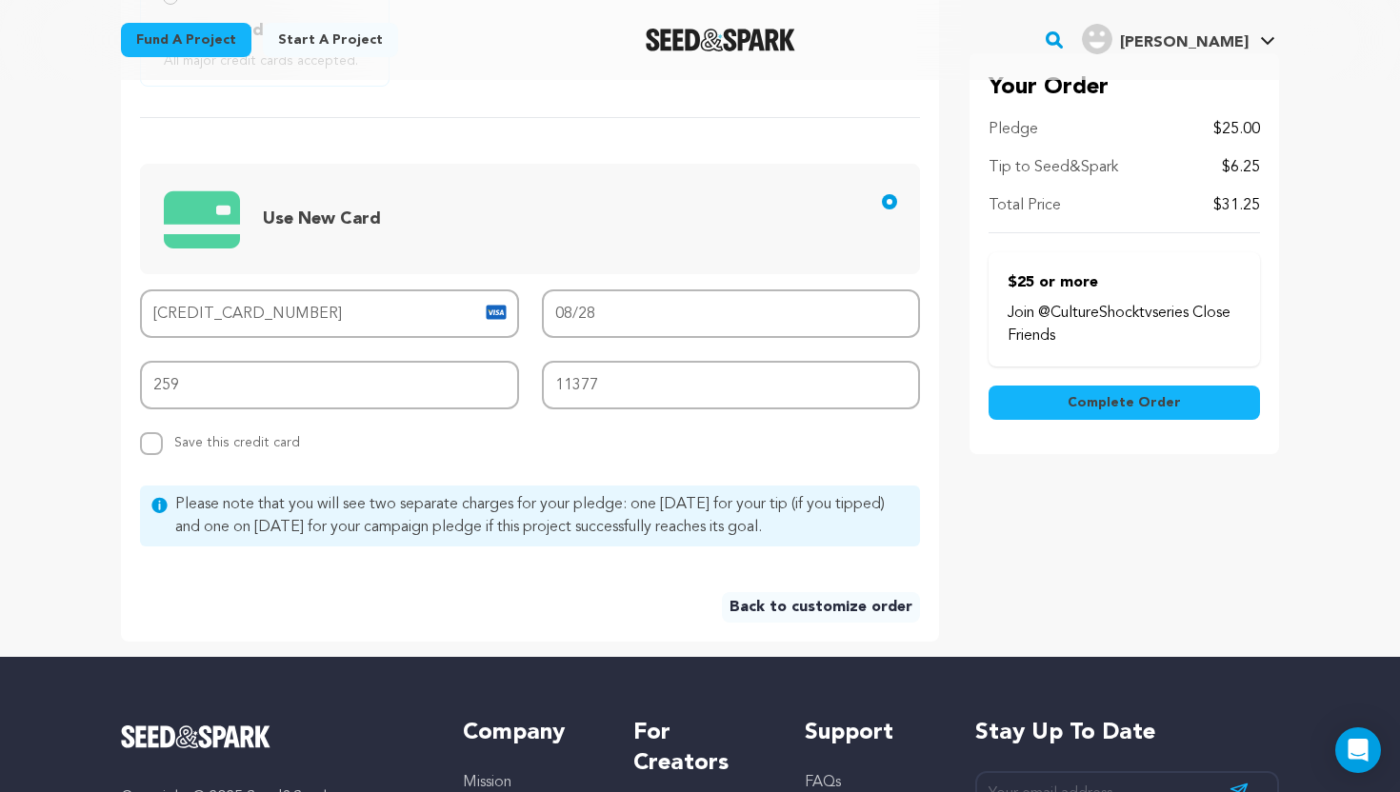
click at [1121, 397] on span "Complete Order" at bounding box center [1123, 402] width 113 height 19
click at [1152, 508] on div "Your Order Pledge $25.00 Tip to Seed&Spark $6.25 Total Price $31.25 Complete Or…" at bounding box center [1123, 235] width 309 height 811
click at [1175, 406] on span "Complete Order" at bounding box center [1123, 402] width 113 height 19
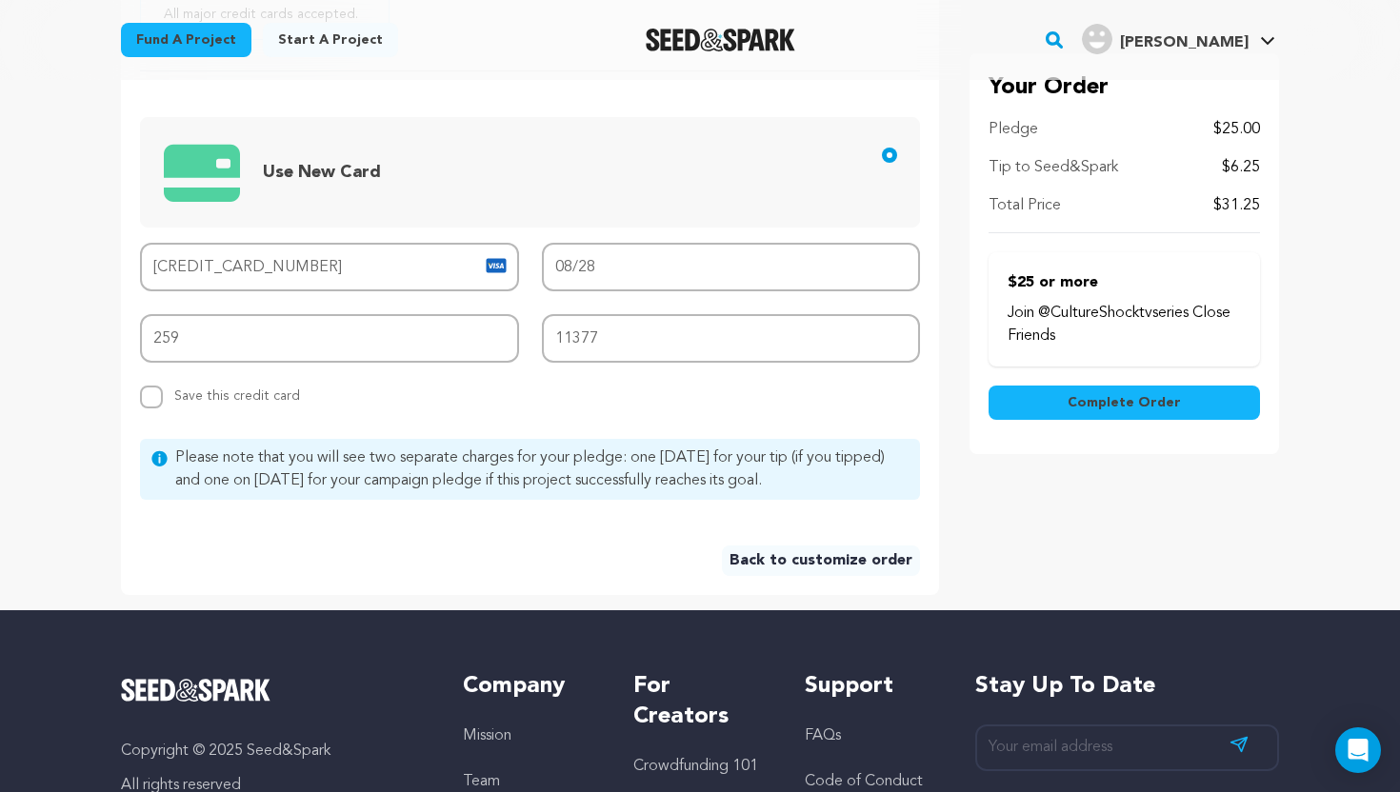
click at [331, 169] on span "Use New Card" at bounding box center [322, 172] width 118 height 17
click at [882, 163] on input "Use New Card" at bounding box center [889, 155] width 15 height 15
click at [170, 173] on img at bounding box center [202, 172] width 76 height 78
click at [882, 163] on input "Use New Card" at bounding box center [889, 155] width 15 height 15
click at [890, 154] on input "Use New Card" at bounding box center [889, 155] width 15 height 15
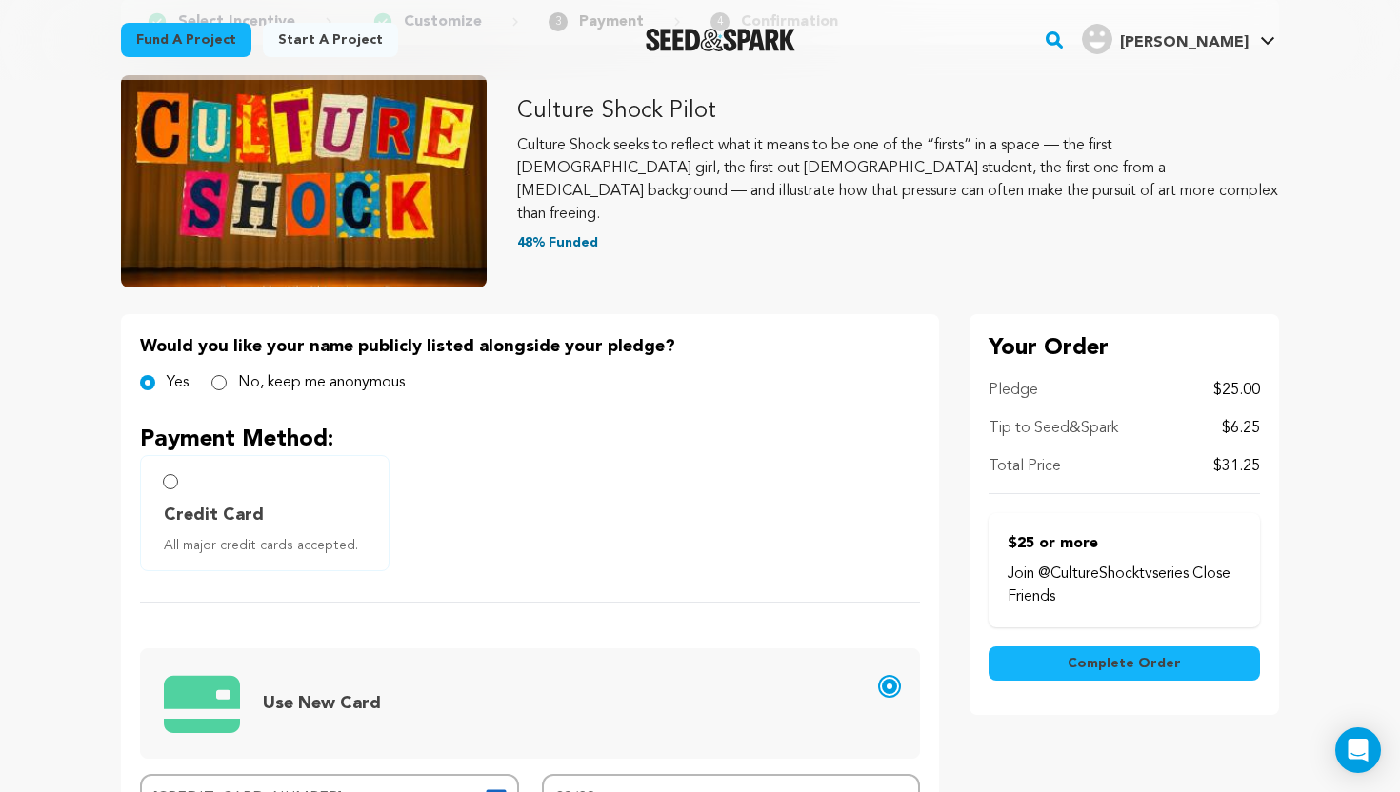
scroll to position [175, 0]
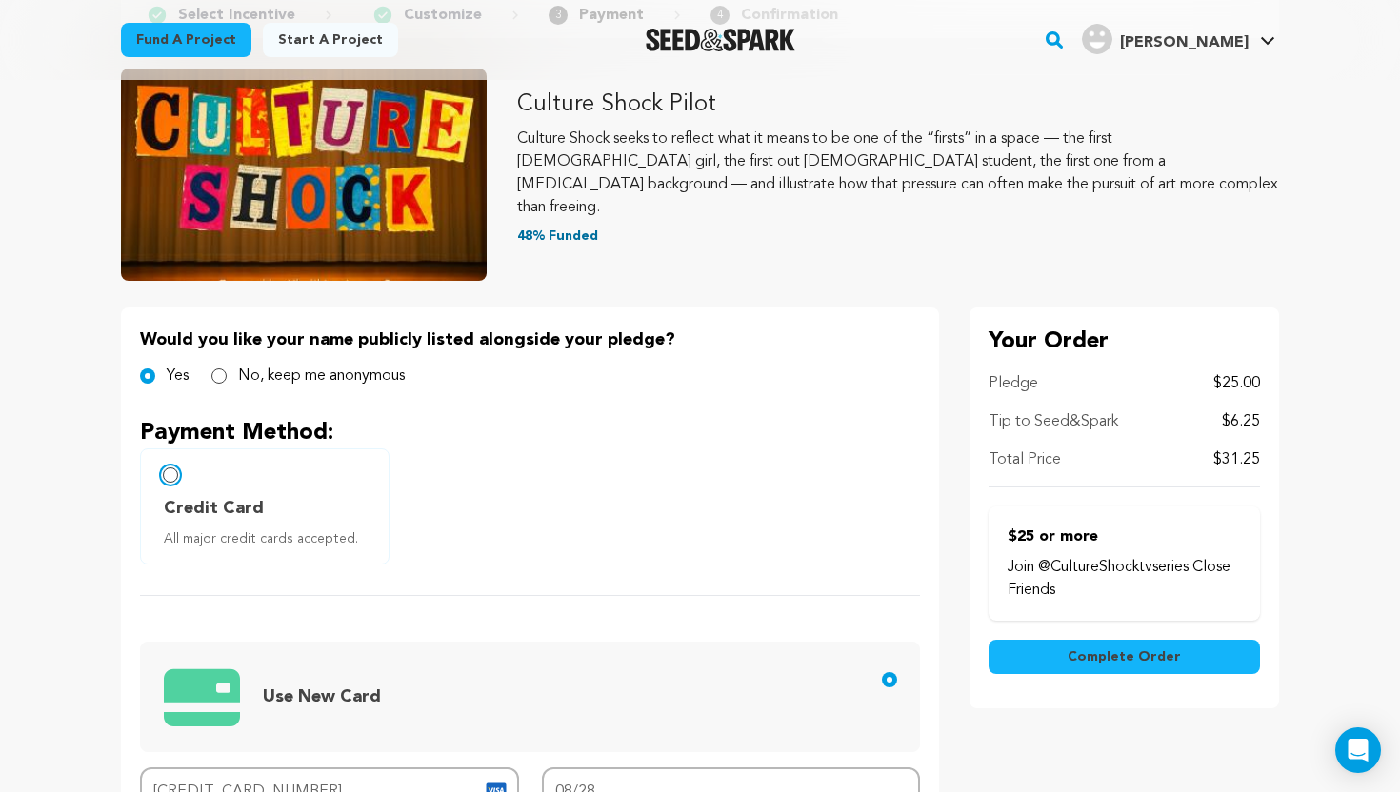
click at [169, 475] on input "Credit Card All major credit cards accepted." at bounding box center [170, 475] width 15 height 15
